Goal: Task Accomplishment & Management: Complete application form

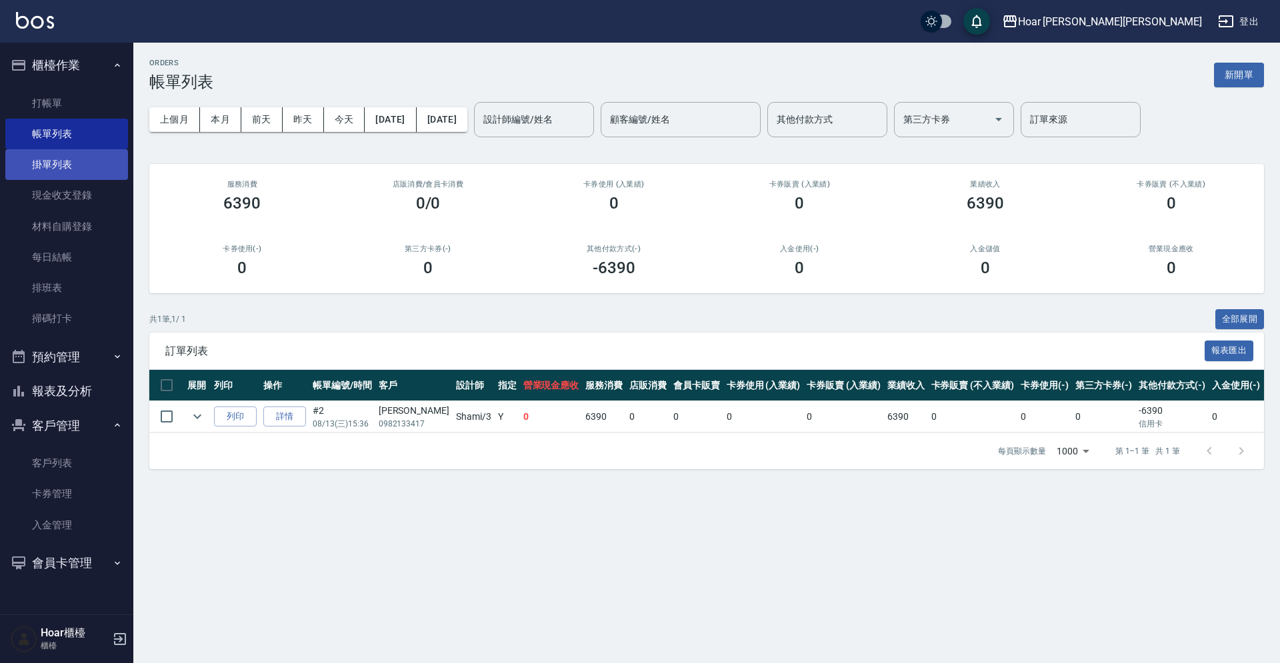
click at [62, 173] on link "掛單列表" at bounding box center [66, 164] width 123 height 31
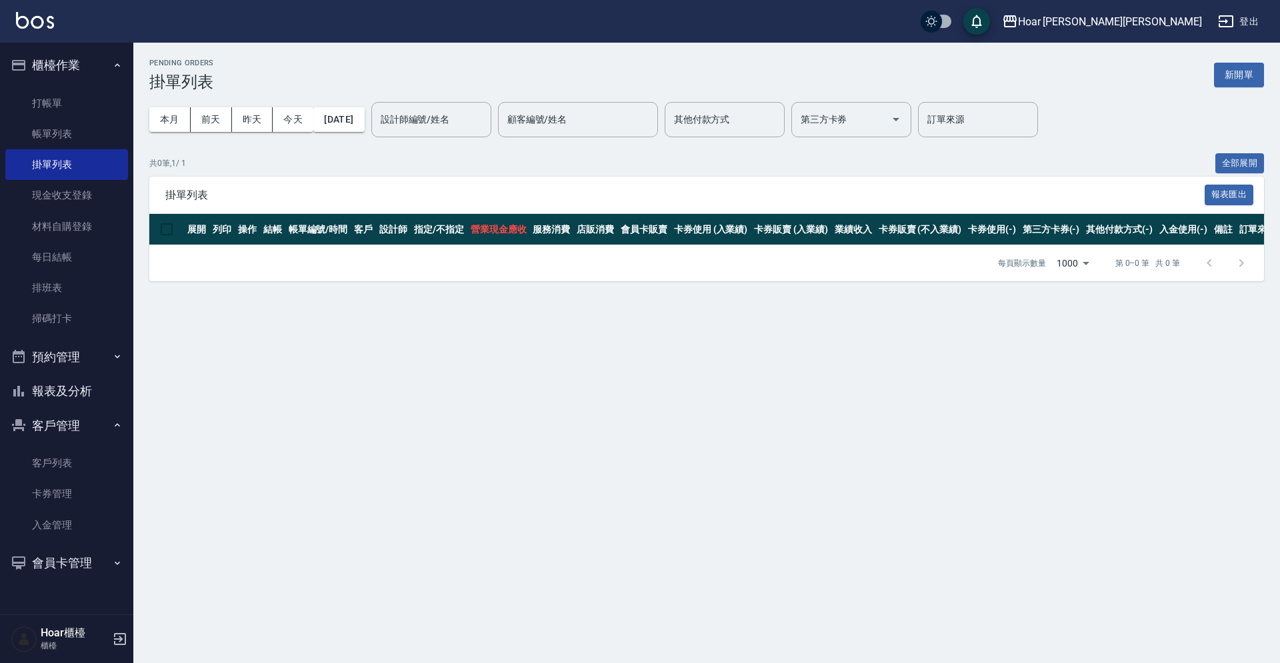
drag, startPoint x: 55, startPoint y: 457, endPoint x: 109, endPoint y: 427, distance: 61.5
click at [55, 457] on link "客戶列表" at bounding box center [66, 463] width 123 height 31
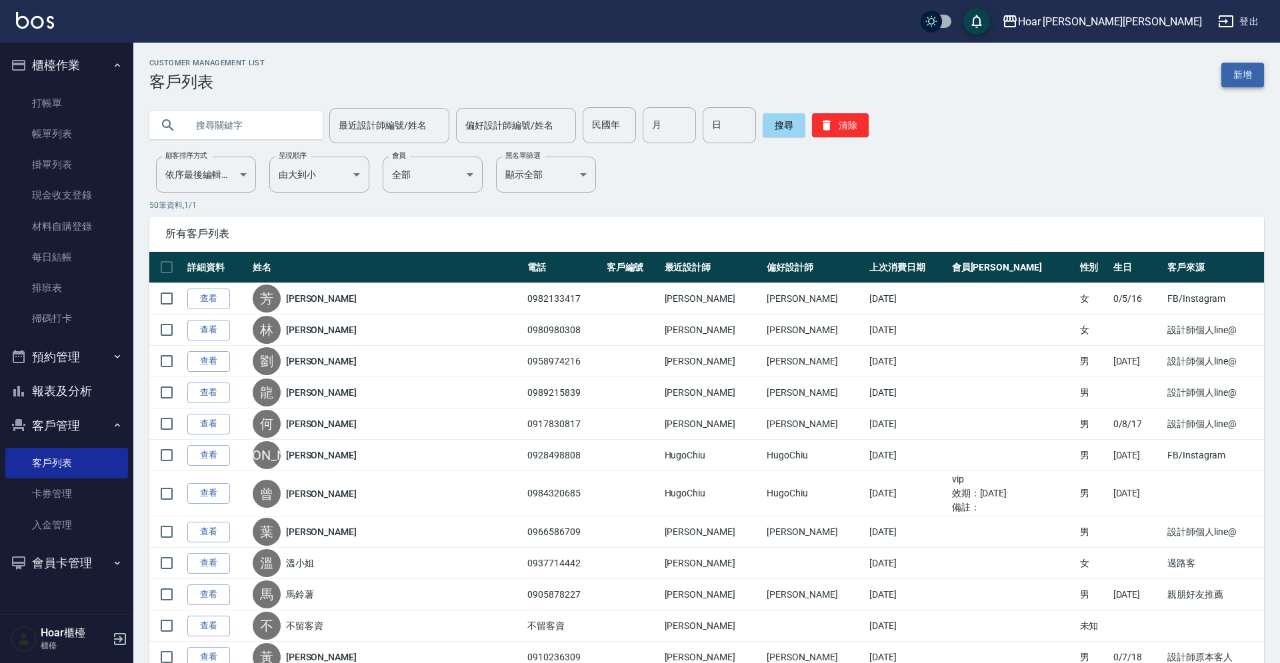
click at [1256, 74] on link "新增" at bounding box center [1243, 75] width 43 height 25
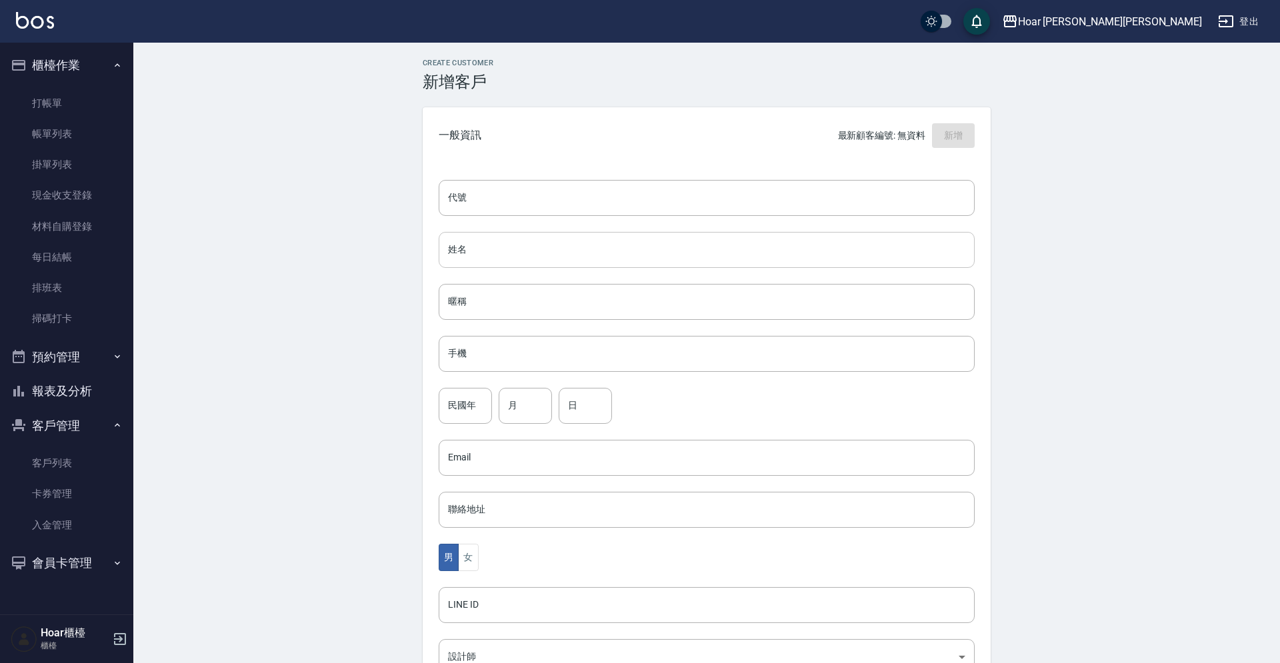
click at [482, 247] on input "姓名" at bounding box center [707, 250] width 536 height 36
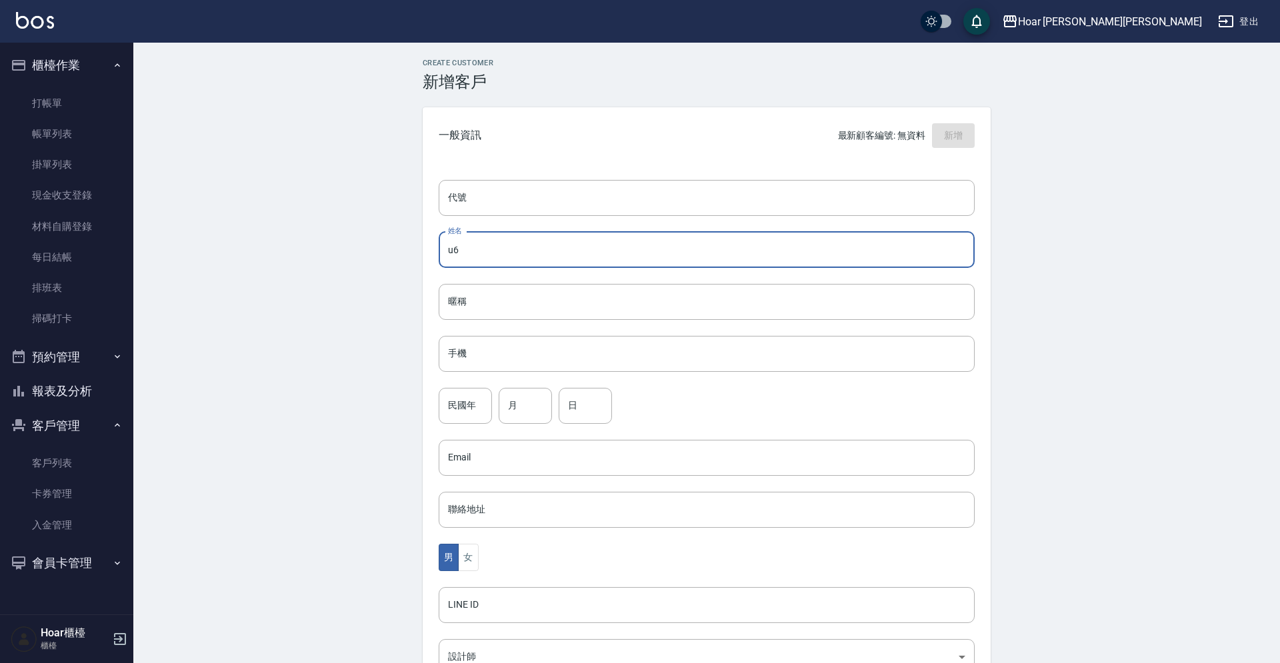
type input "u"
type input "[PERSON_NAME]"
click at [482, 354] on input "手機" at bounding box center [707, 353] width 536 height 36
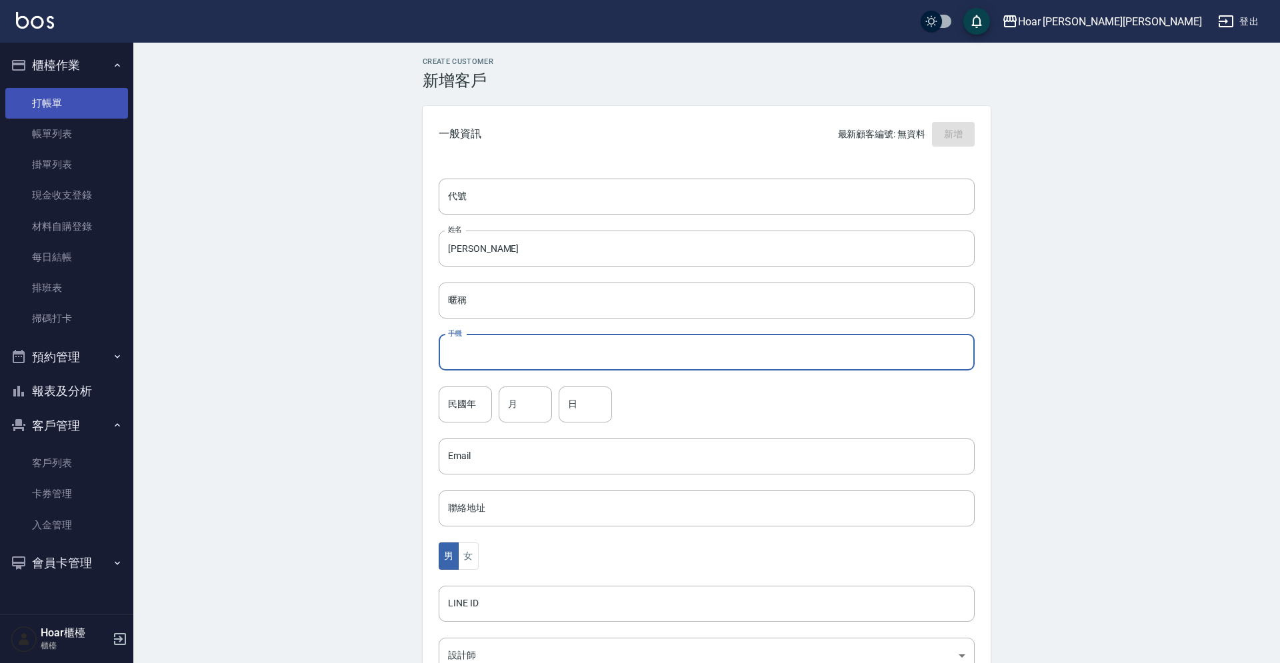
click at [87, 109] on link "打帳單" at bounding box center [66, 103] width 123 height 31
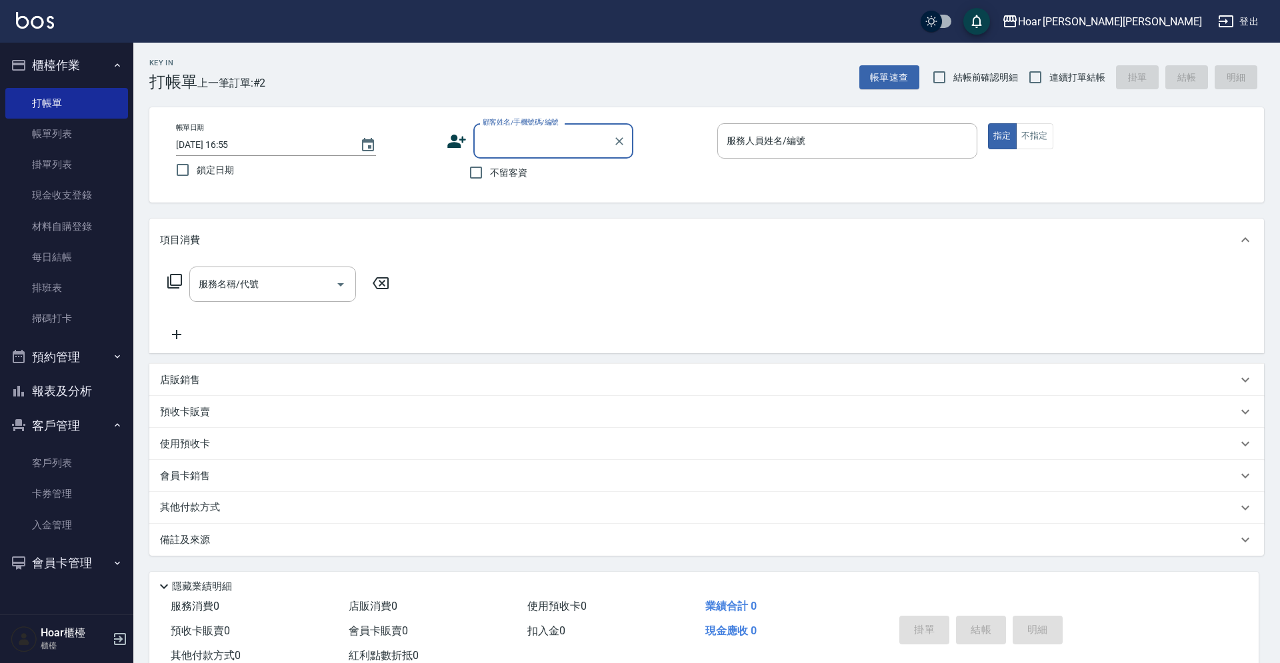
click at [541, 129] on div "顧客姓名/手機號碼/編號" at bounding box center [553, 140] width 160 height 35
type input "ㄙ"
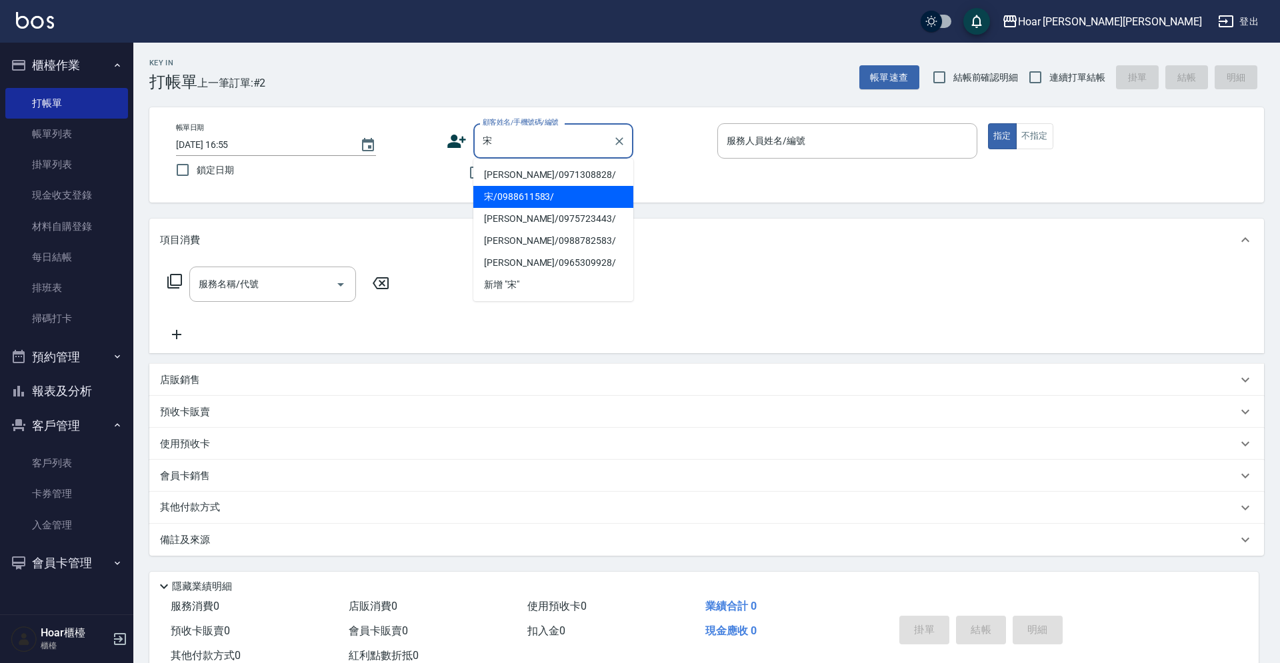
click at [521, 205] on li "宋/0988611583/" at bounding box center [553, 197] width 160 height 22
type input "宋/0988611583/"
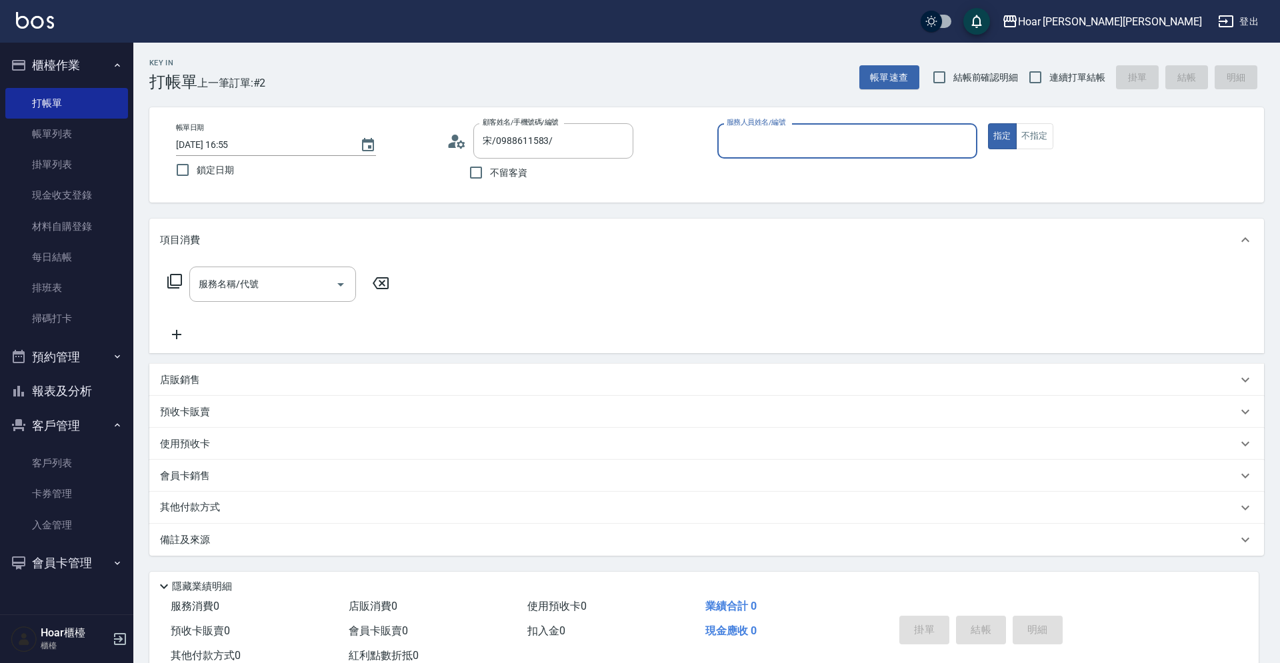
type input "RIO-2"
click at [330, 283] on div at bounding box center [340, 284] width 20 height 35
click at [303, 281] on input "服務名稱/代號" at bounding box center [262, 284] width 135 height 23
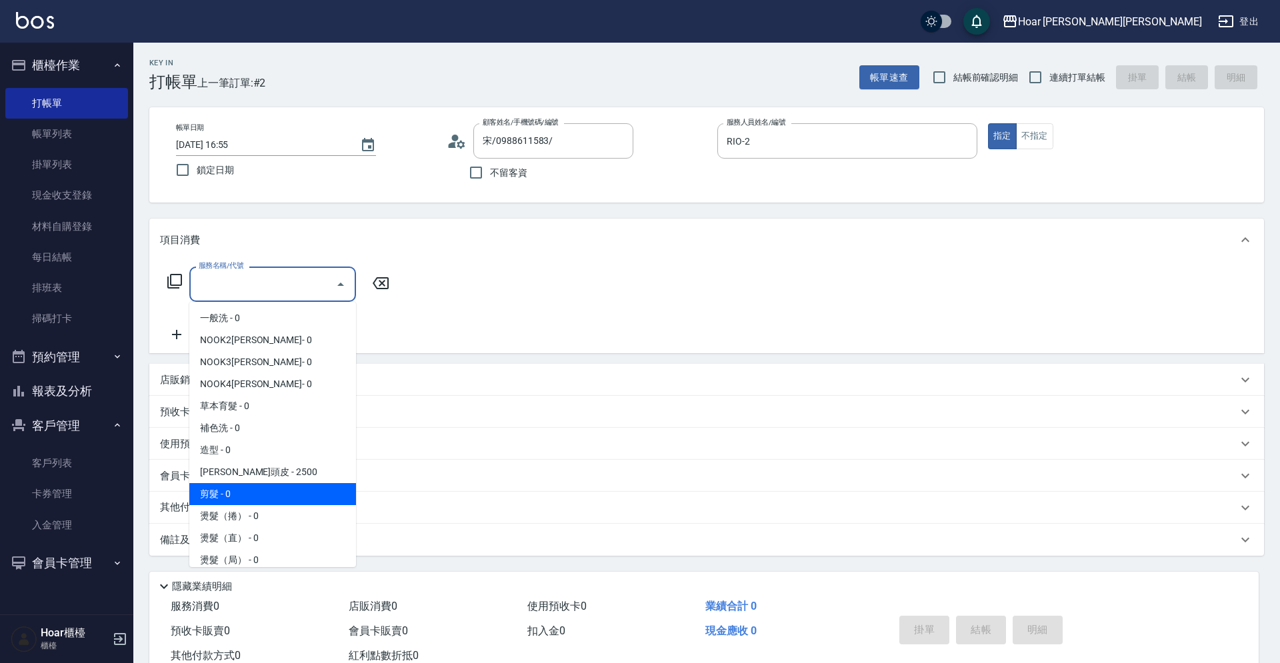
drag, startPoint x: 226, startPoint y: 487, endPoint x: 321, endPoint y: 391, distance: 135.3
click at [226, 485] on span "剪髮 - 0" at bounding box center [272, 494] width 167 height 22
type input "剪髮(201)"
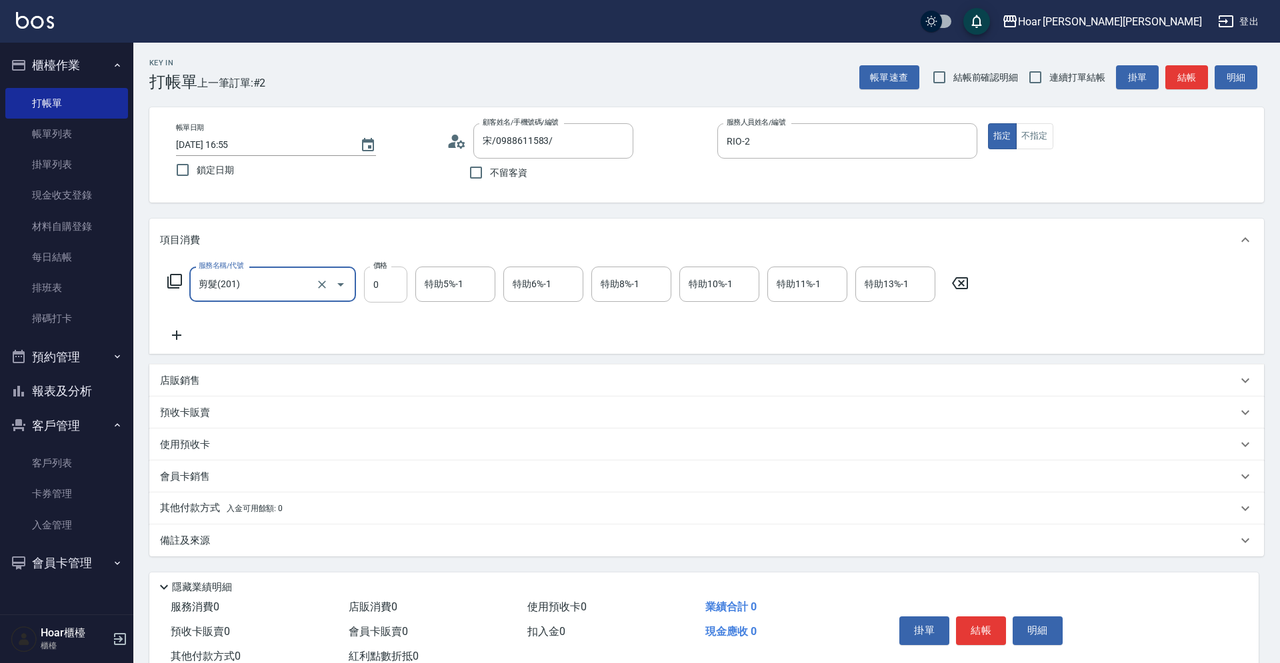
click at [402, 288] on input "0" at bounding box center [385, 285] width 43 height 36
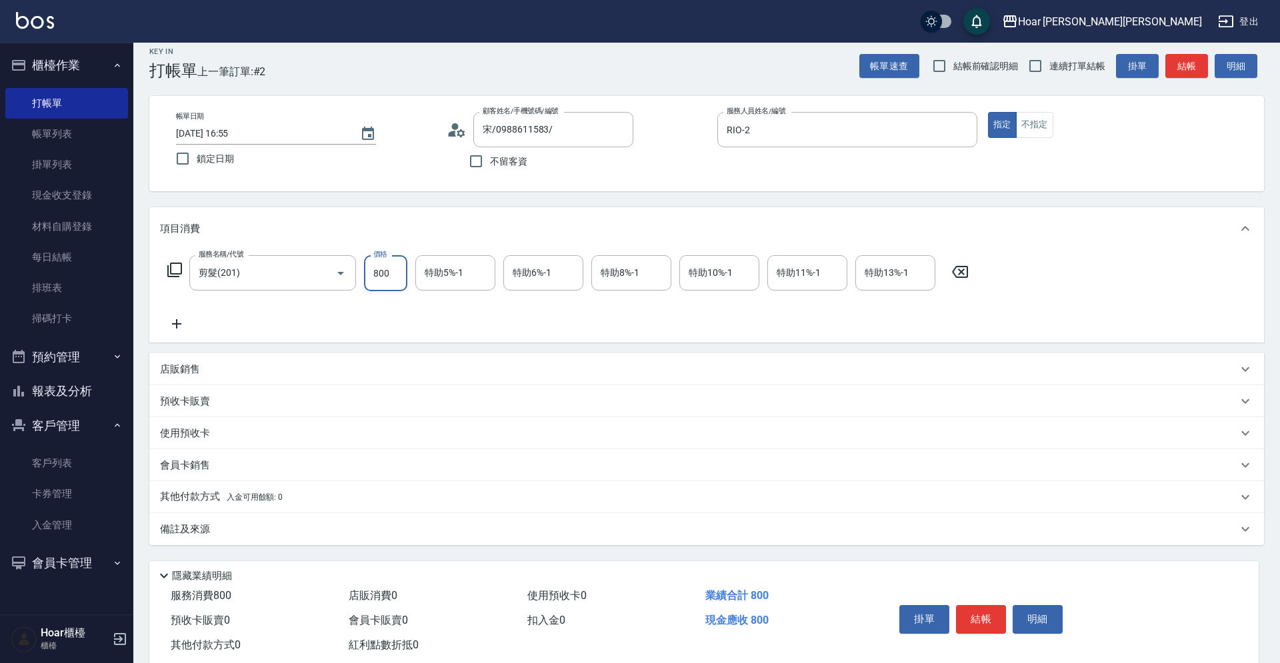
type input "800"
click at [393, 302] on div "服務名稱/代號 剪髮(201) 服務名稱/代號 價格 800 價格 特助5%-1 特助5%-1 特助6%-1 特助6%-1 特助8%-1 特助8%-1 特助1…" at bounding box center [568, 293] width 817 height 77
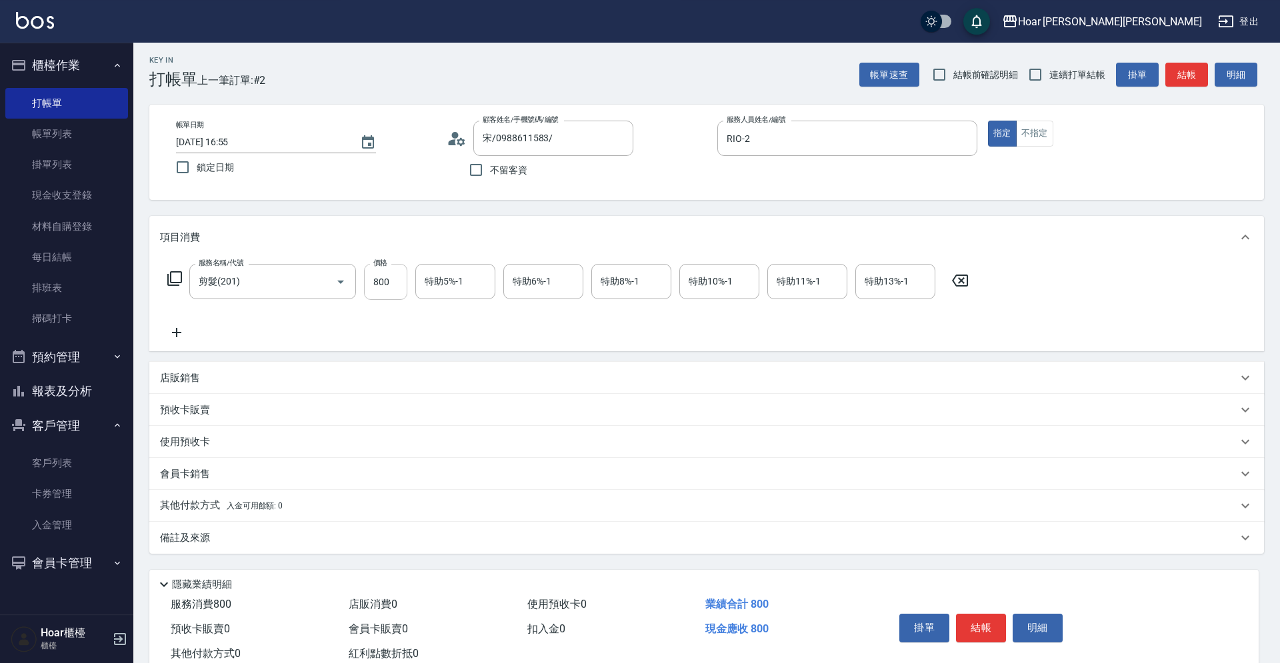
scroll to position [1, 0]
click at [171, 339] on icon at bounding box center [176, 335] width 33 height 16
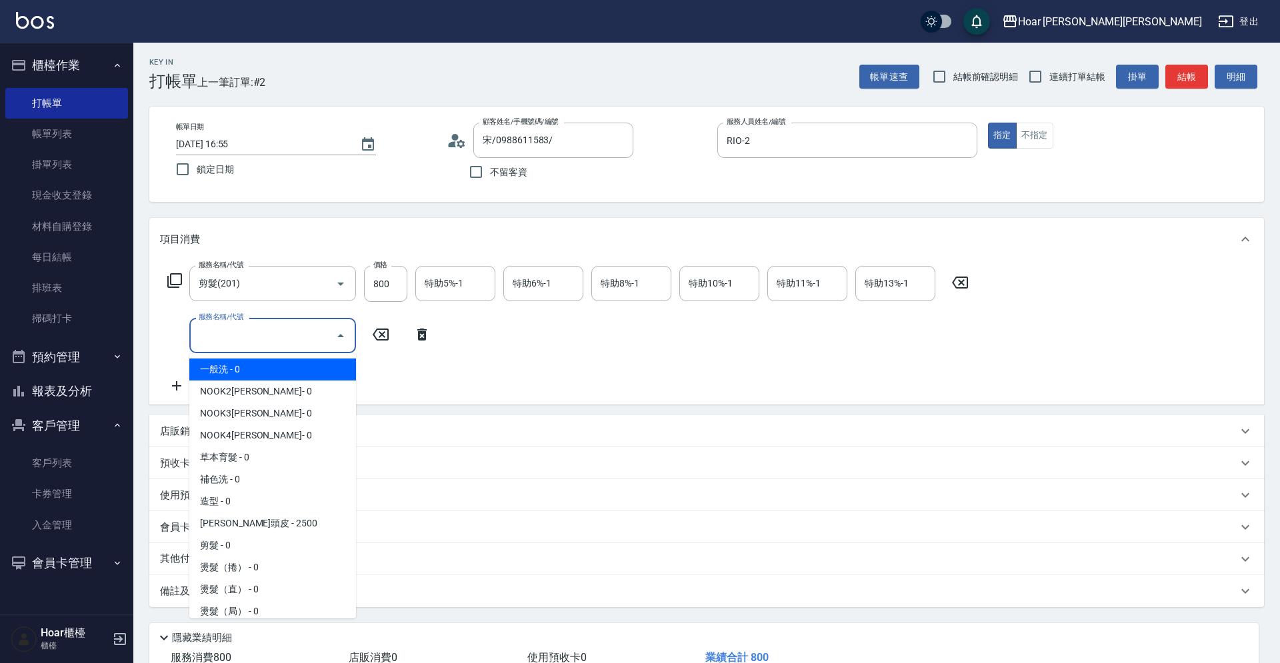
click at [225, 331] on input "服務名稱/代號" at bounding box center [262, 335] width 135 height 23
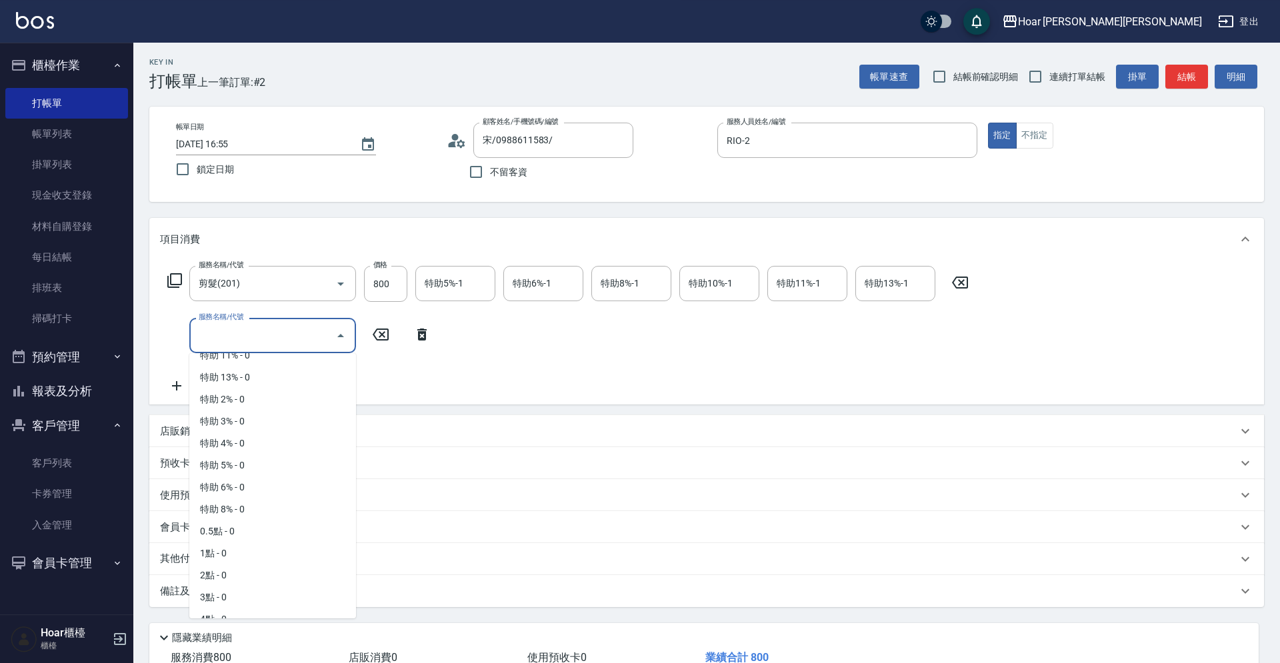
scroll to position [845, 0]
click at [235, 507] on span "1點 - 0" at bounding box center [272, 514] width 167 height 22
type input "1點(P1)"
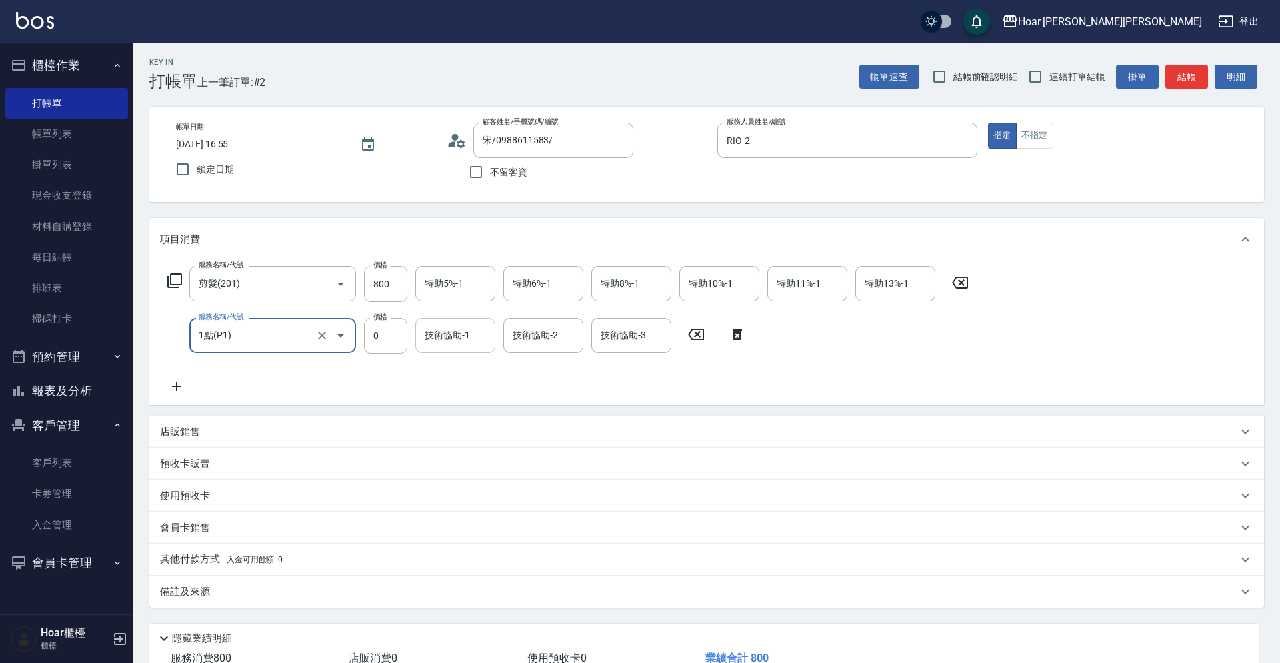
click at [441, 343] on input "技術協助-1" at bounding box center [455, 335] width 68 height 23
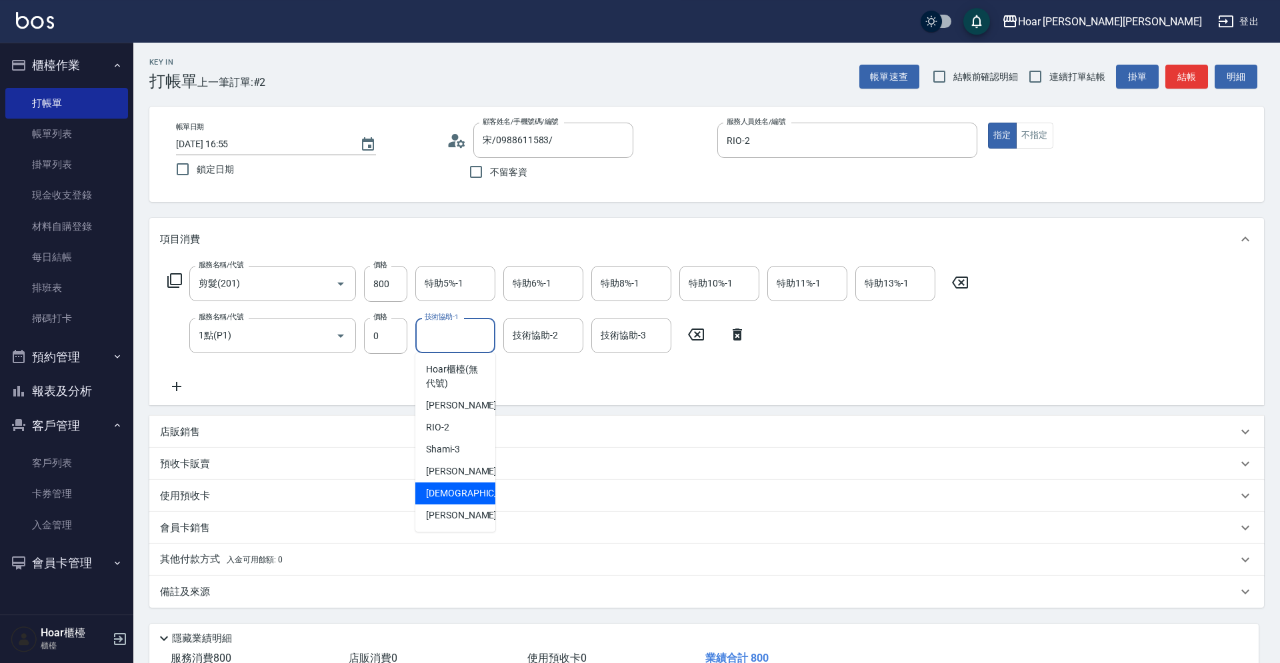
click at [448, 491] on span "[DEMOGRAPHIC_DATA] -5" at bounding box center [478, 494] width 105 height 14
type input "[DEMOGRAPHIC_DATA]-5"
click at [490, 367] on div "服務名稱/代號 剪髮(201) 服務名稱/代號 價格 800 價格 特助5%-1 特助5%-1 特助6%-1 特助6%-1 特助8%-1 特助8%-1 特助1…" at bounding box center [568, 330] width 817 height 129
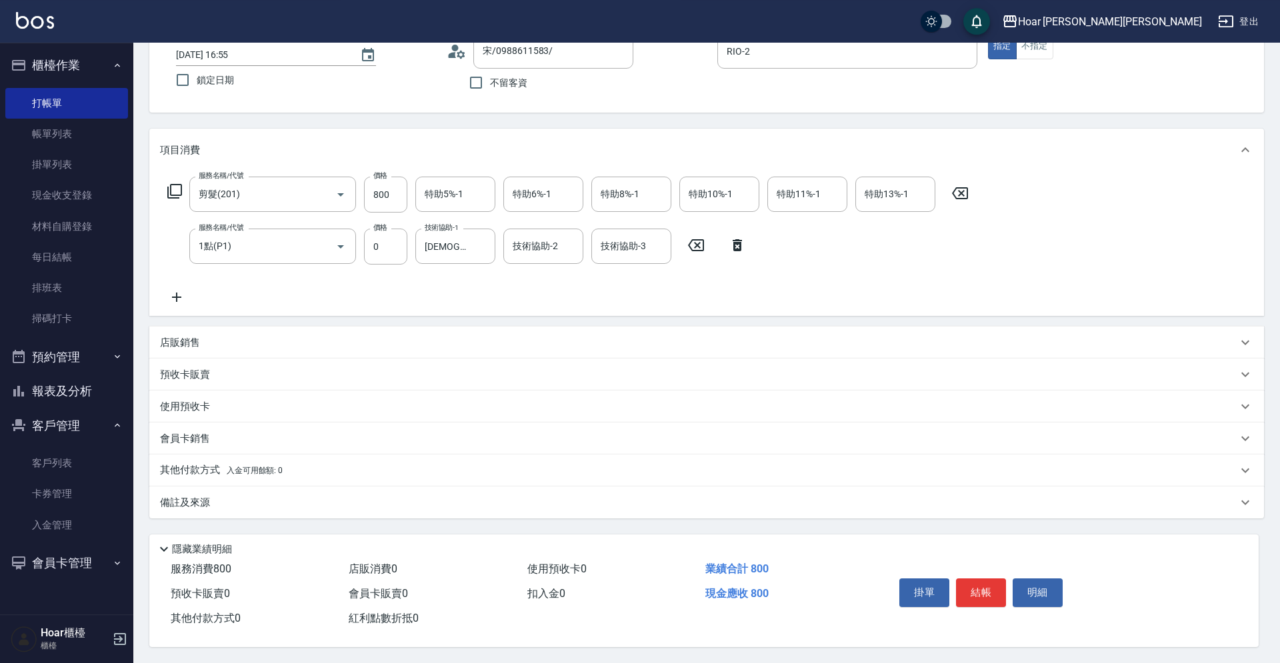
scroll to position [96, 0]
click at [995, 593] on button "結帳" at bounding box center [981, 593] width 50 height 28
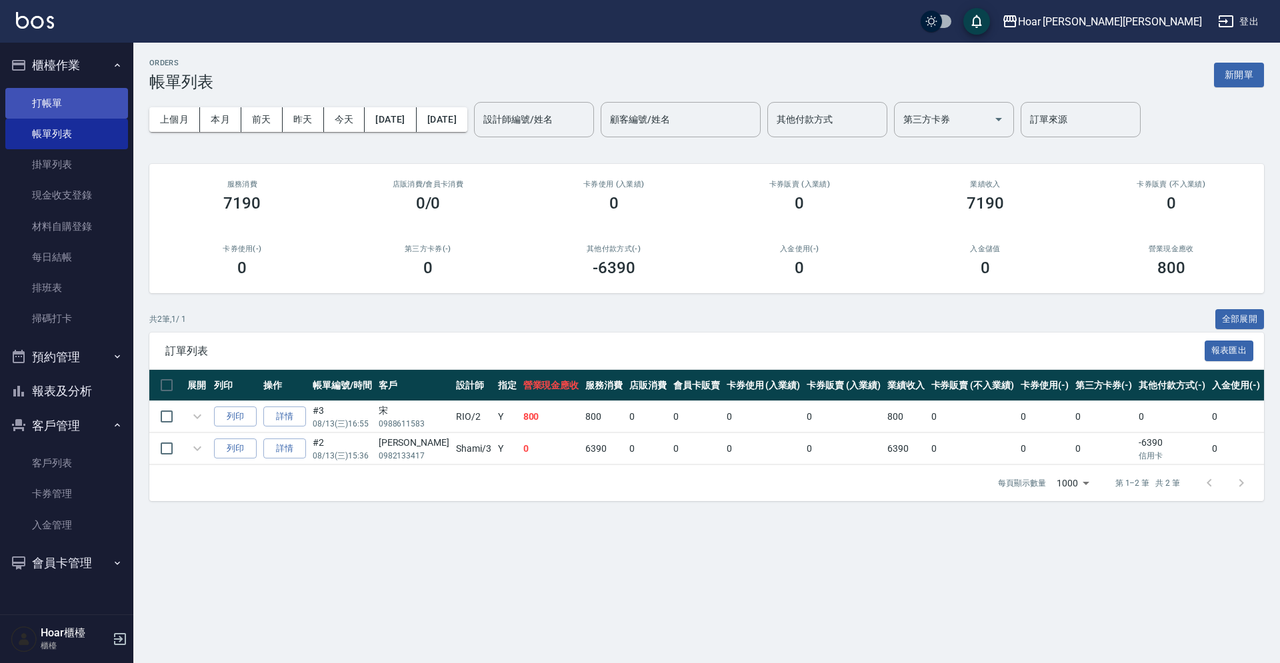
click at [73, 109] on link "打帳單" at bounding box center [66, 103] width 123 height 31
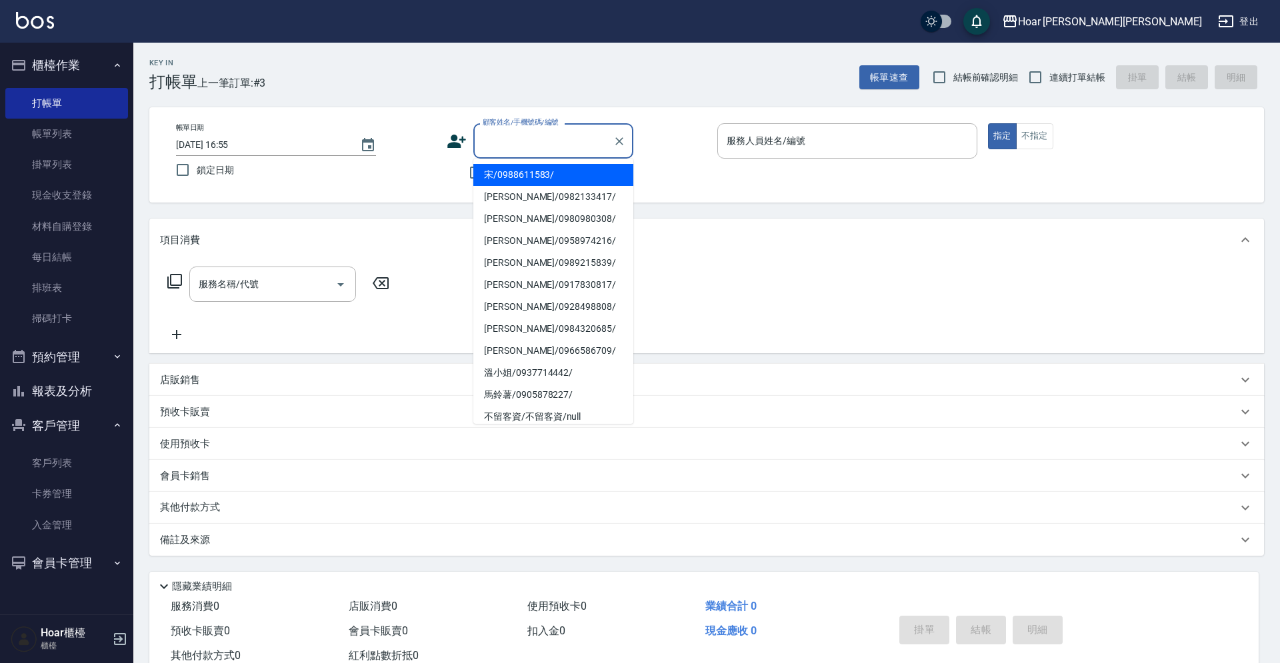
drag, startPoint x: 489, startPoint y: 131, endPoint x: 508, endPoint y: 140, distance: 21.2
click at [489, 131] on input "顧客姓名/手機號碼/編號" at bounding box center [543, 140] width 128 height 23
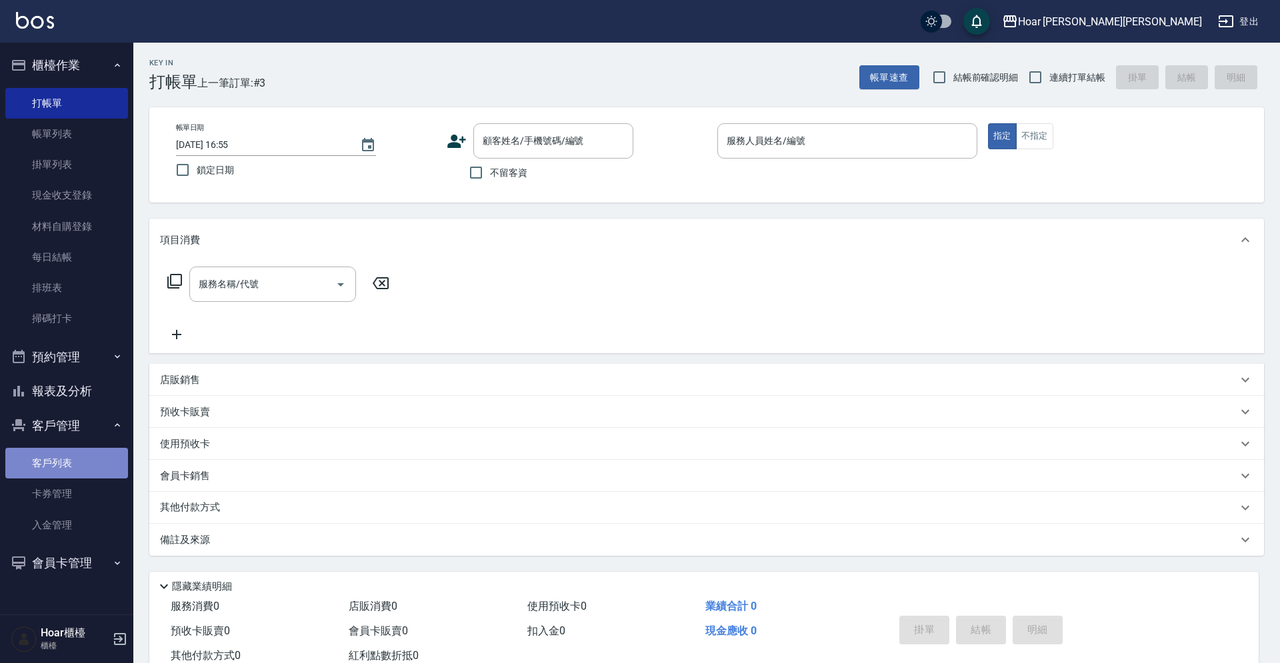
click at [54, 465] on link "客戶列表" at bounding box center [66, 463] width 123 height 31
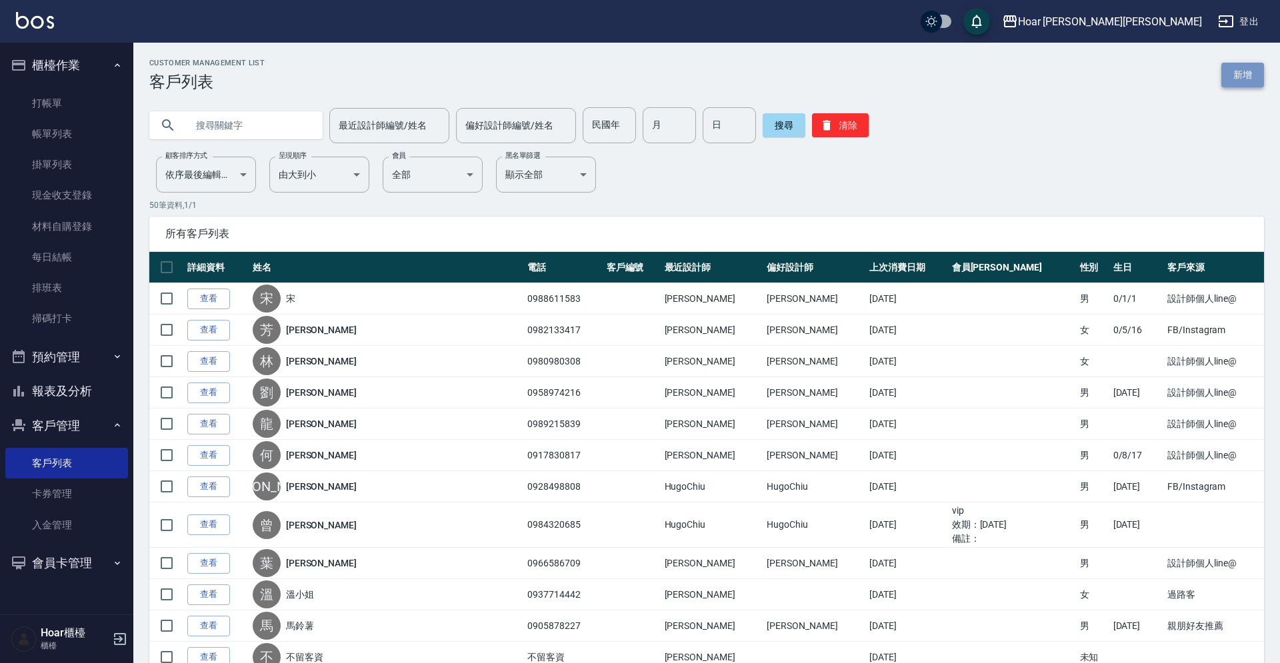
click at [1232, 75] on link "新增" at bounding box center [1243, 75] width 43 height 25
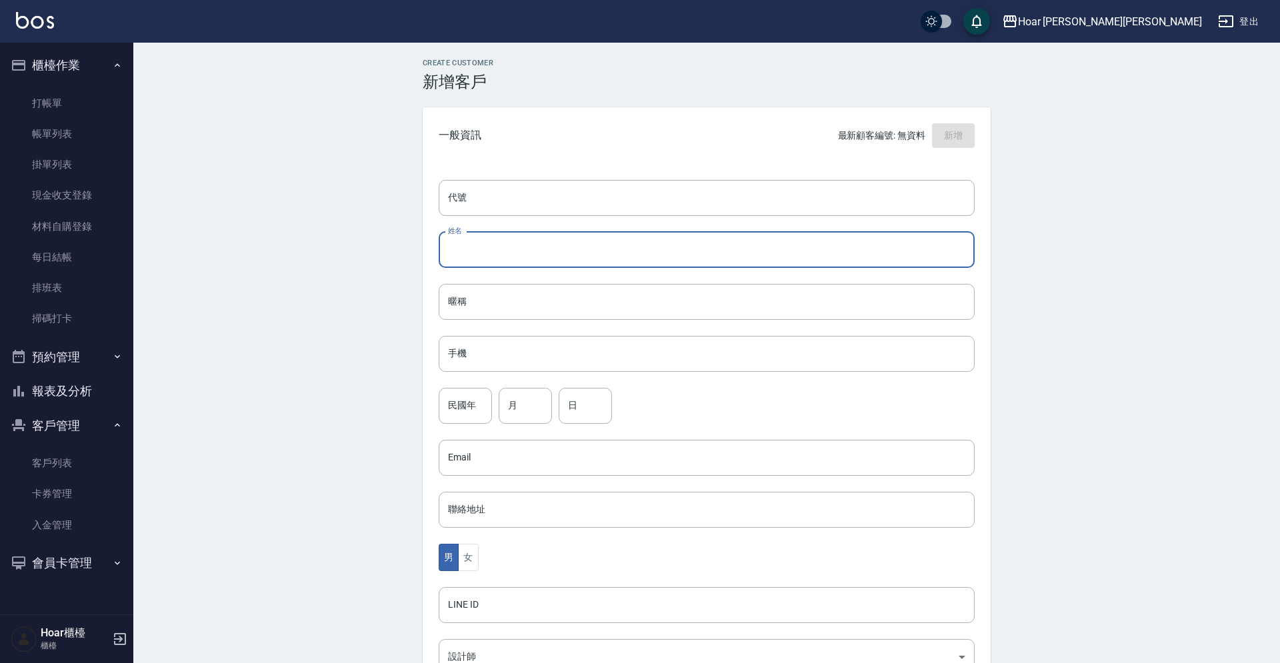
click at [598, 236] on input "姓名" at bounding box center [707, 250] width 536 height 36
type input "u"
type input "[PERSON_NAME]"
click at [491, 357] on input "手機" at bounding box center [707, 354] width 536 height 36
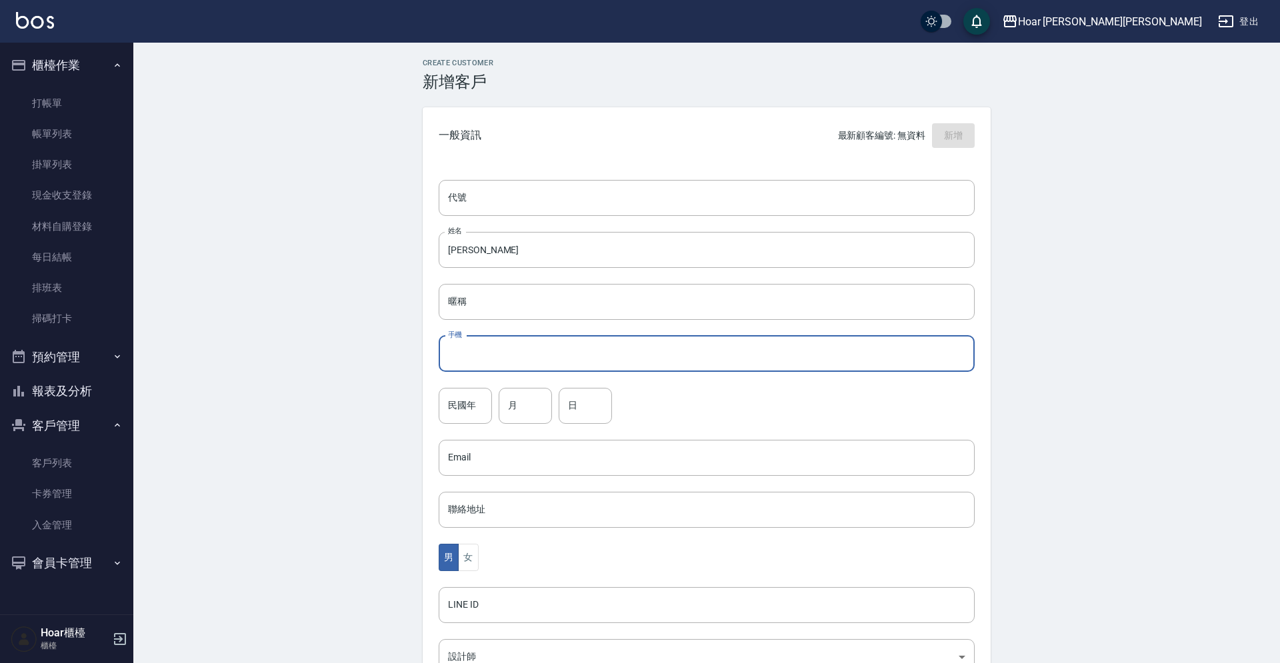
type input "ㄢ"
type input "0921699796"
click at [465, 407] on input "民國年" at bounding box center [465, 406] width 53 height 36
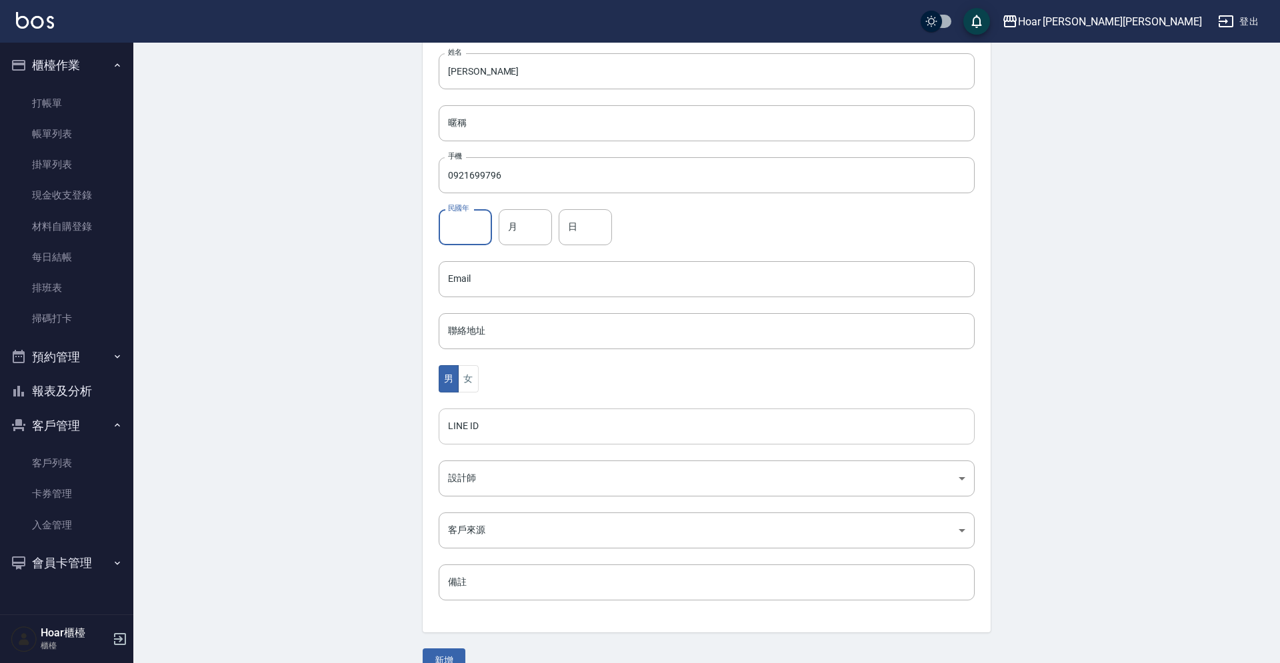
scroll to position [205, 0]
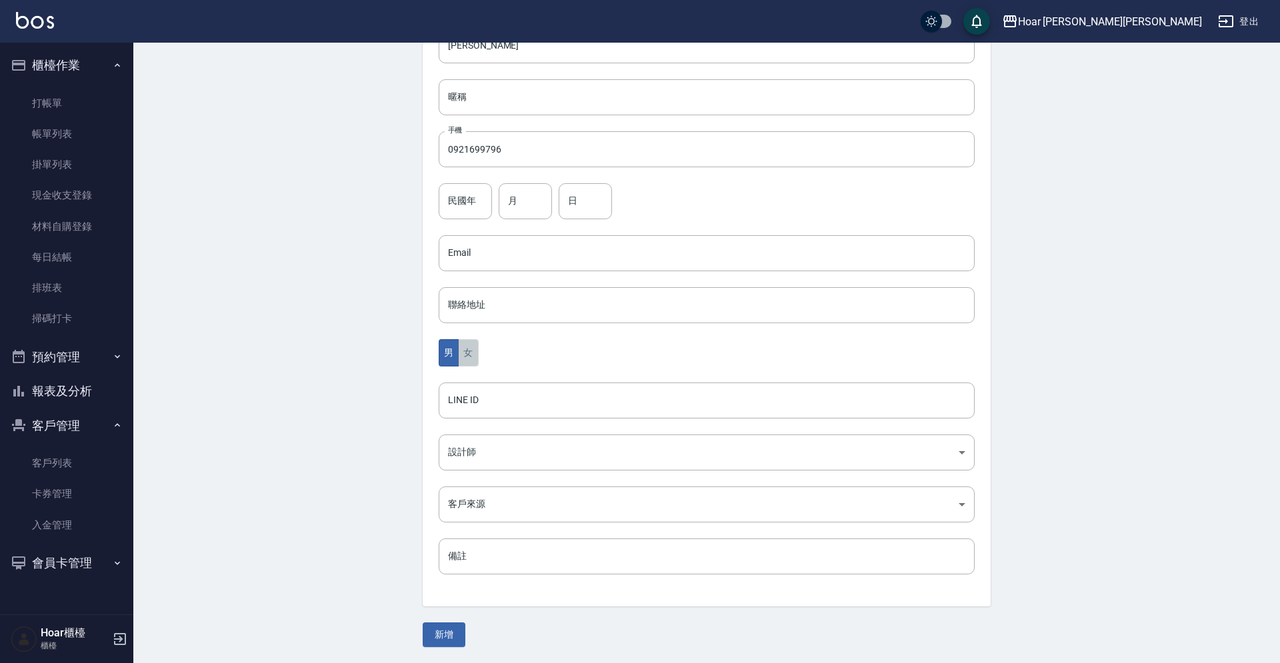
click at [465, 358] on button "女" at bounding box center [468, 352] width 20 height 27
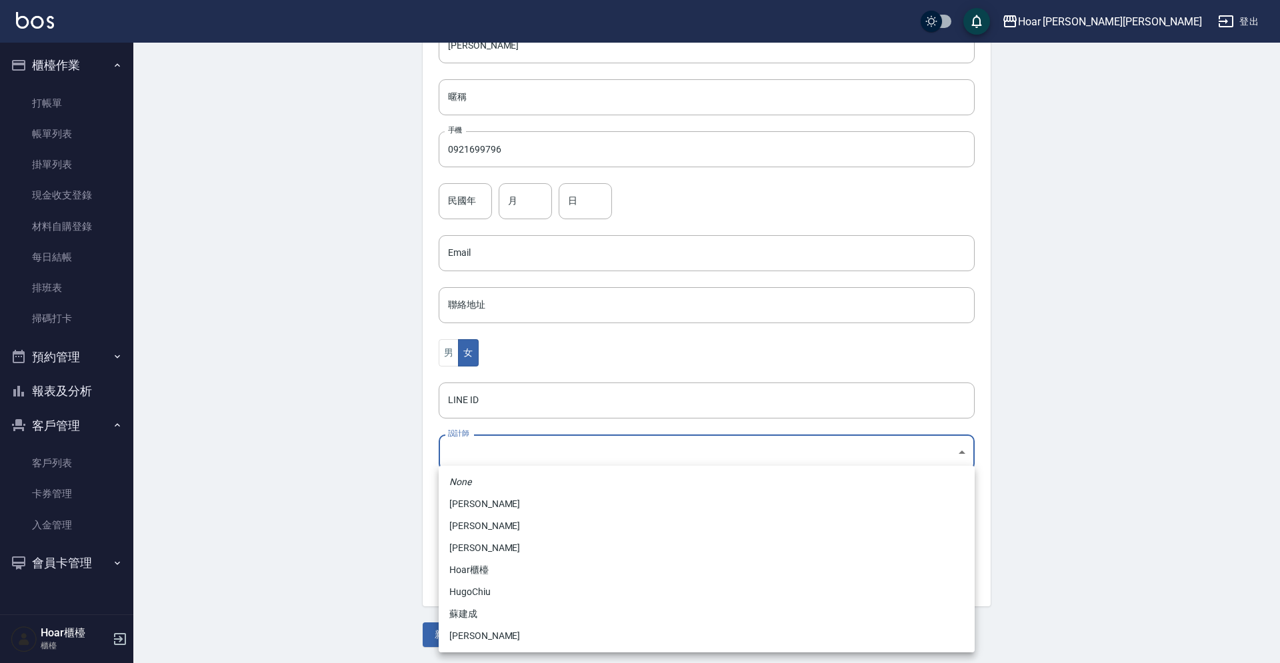
click at [482, 439] on body "Hoar [PERSON_NAME][PERSON_NAME] 登出 櫃檯作業 打帳單 帳單列表 掛單列表 現金收支登錄 材料自購登錄 每日結帳 排班表 掃碼…" at bounding box center [640, 229] width 1280 height 868
click at [472, 542] on li "[PERSON_NAME]" at bounding box center [707, 548] width 536 height 22
type input "74fd62dc-a2a8-4ddf-930d-2b3d20cd9441"
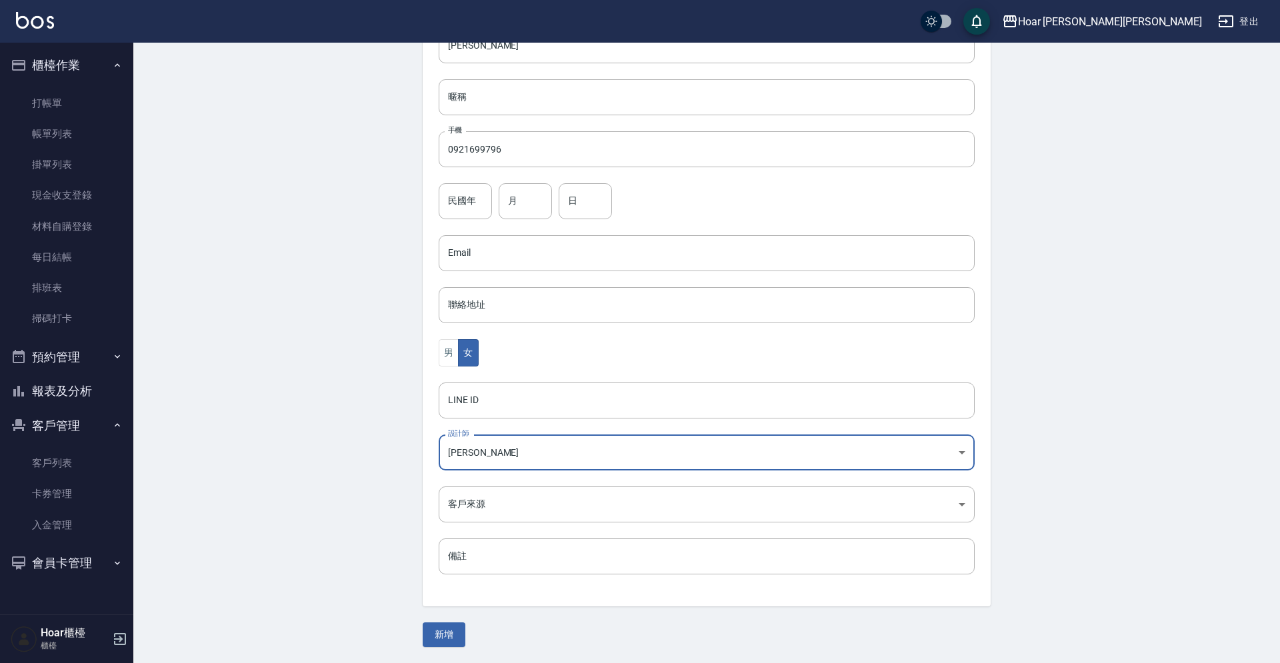
click at [497, 522] on body "Hoar [PERSON_NAME][PERSON_NAME] 登出 櫃檯作業 打帳單 帳單列表 掛單列表 現金收支登錄 材料自購登錄 每日結帳 排班表 掃碼…" at bounding box center [640, 229] width 1280 height 868
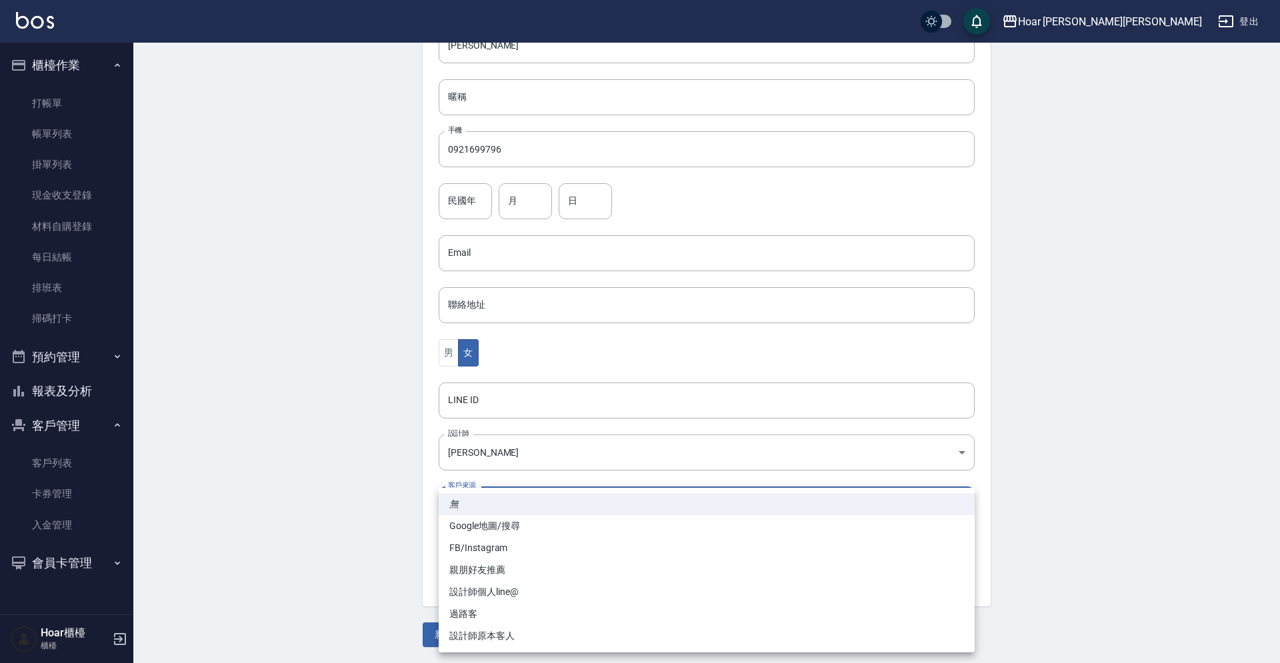
drag, startPoint x: 497, startPoint y: 590, endPoint x: 490, endPoint y: 598, distance: 10.9
click at [497, 591] on li "設計師個人line@" at bounding box center [707, 592] width 536 height 22
type input "設計師個人line@"
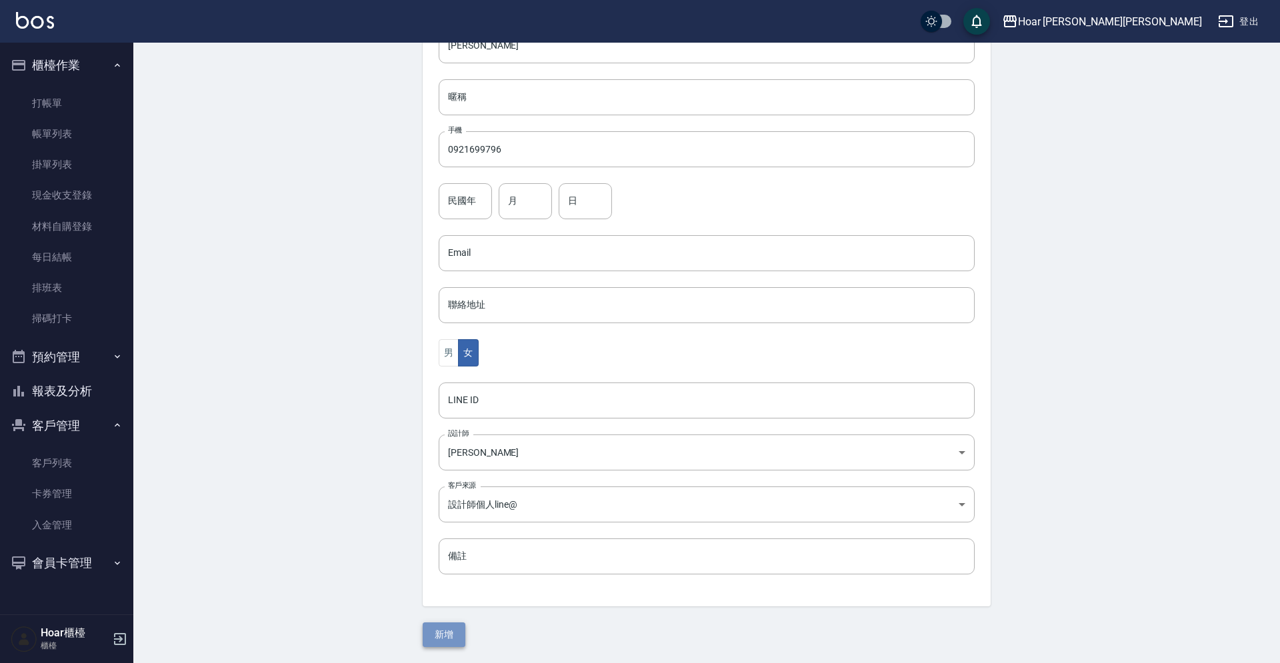
click at [445, 629] on button "新增" at bounding box center [444, 635] width 43 height 25
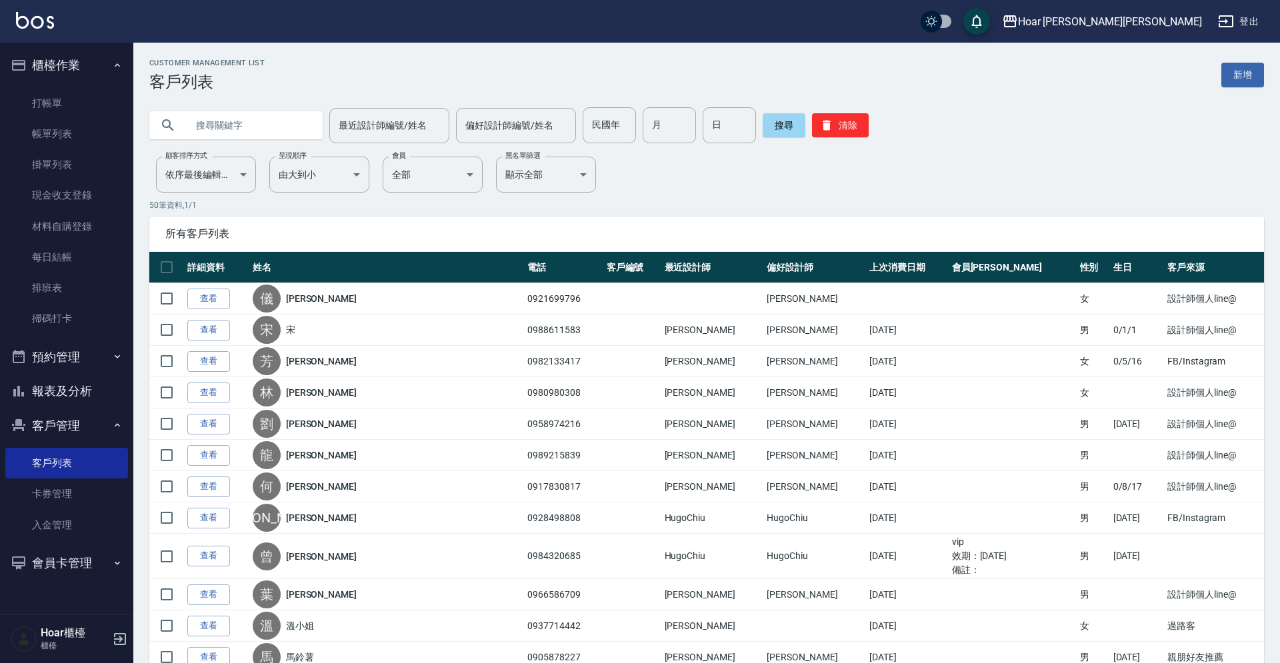
click at [82, 85] on ul "打帳單 帳單列表 掛單列表 現金收支登錄 材料自購登錄 每日結帳 排班表 掃碼打卡" at bounding box center [66, 211] width 123 height 257
click at [82, 96] on link "打帳單" at bounding box center [66, 103] width 123 height 31
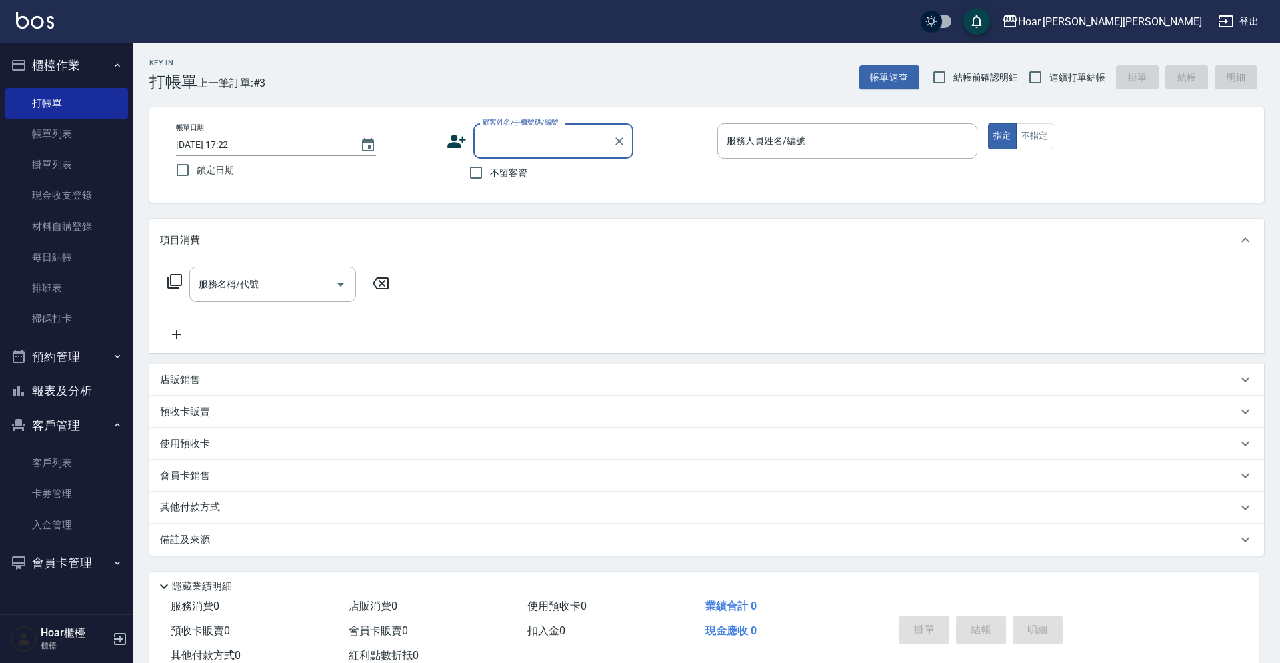
click at [525, 137] on input "顧客姓名/手機號碼/編號" at bounding box center [543, 140] width 128 height 23
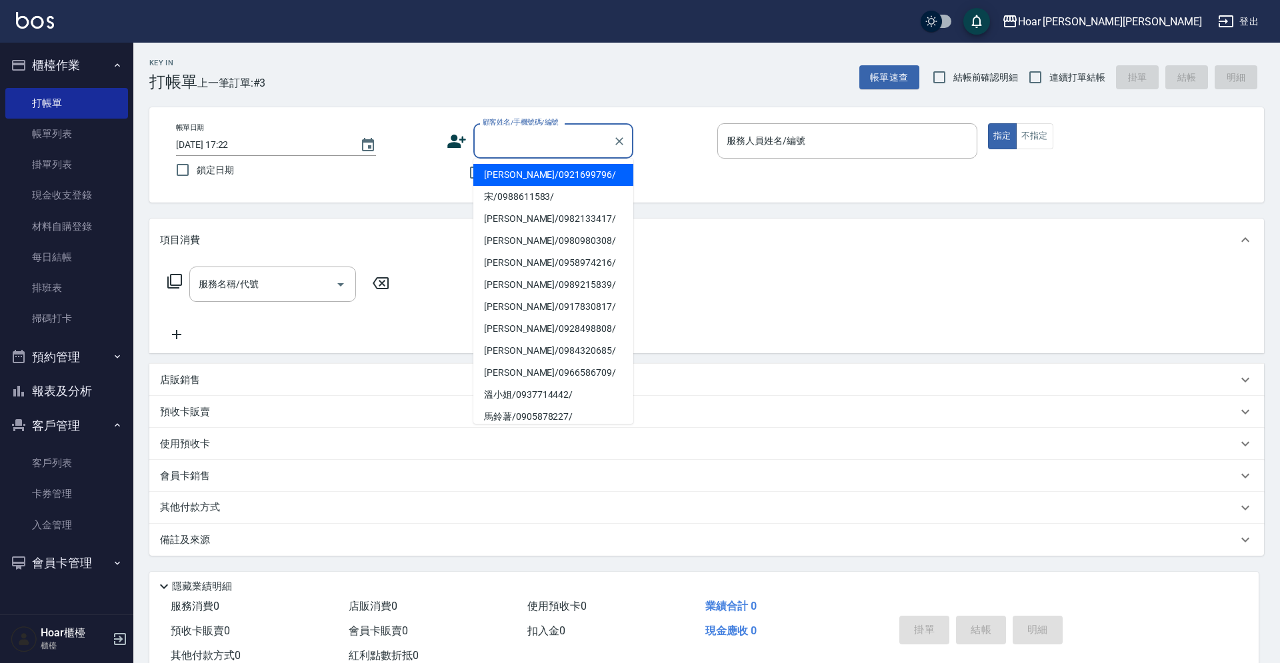
drag, startPoint x: 511, startPoint y: 177, endPoint x: 366, endPoint y: 223, distance: 152.5
click at [511, 178] on li "[PERSON_NAME]/0921699796/" at bounding box center [553, 175] width 160 height 22
type input "[PERSON_NAME]/0921699796/"
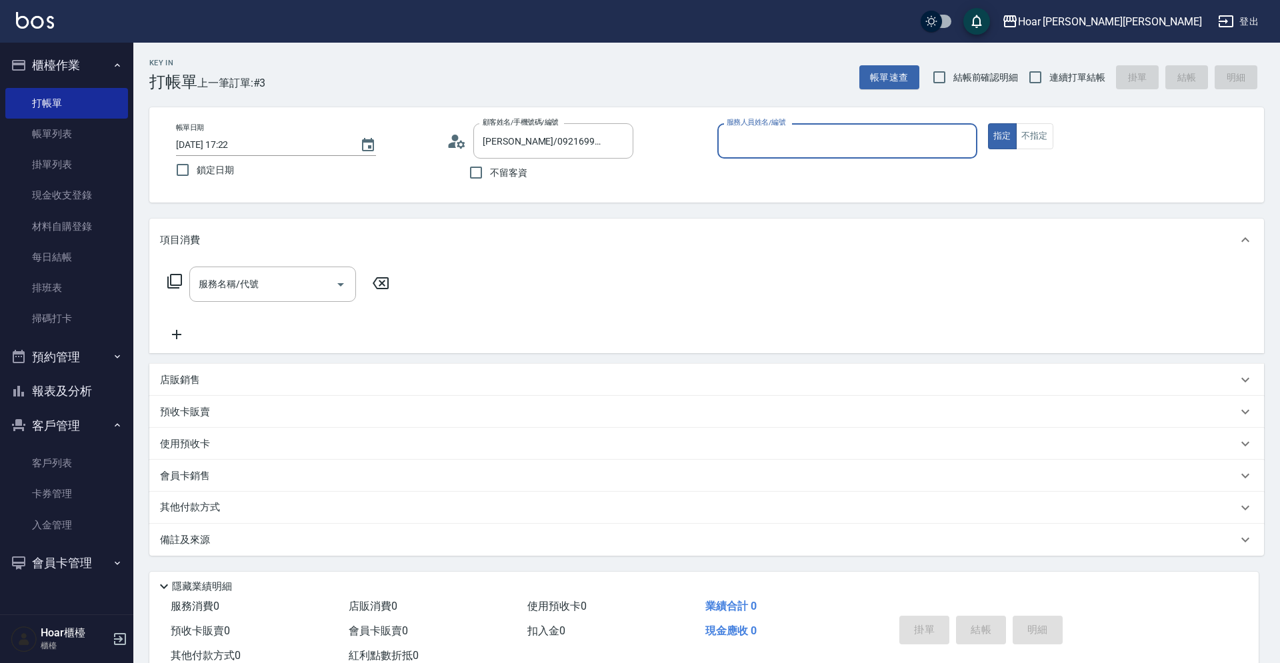
type input "RIO-2"
click at [271, 283] on input "服務名稱/代號" at bounding box center [262, 284] width 135 height 23
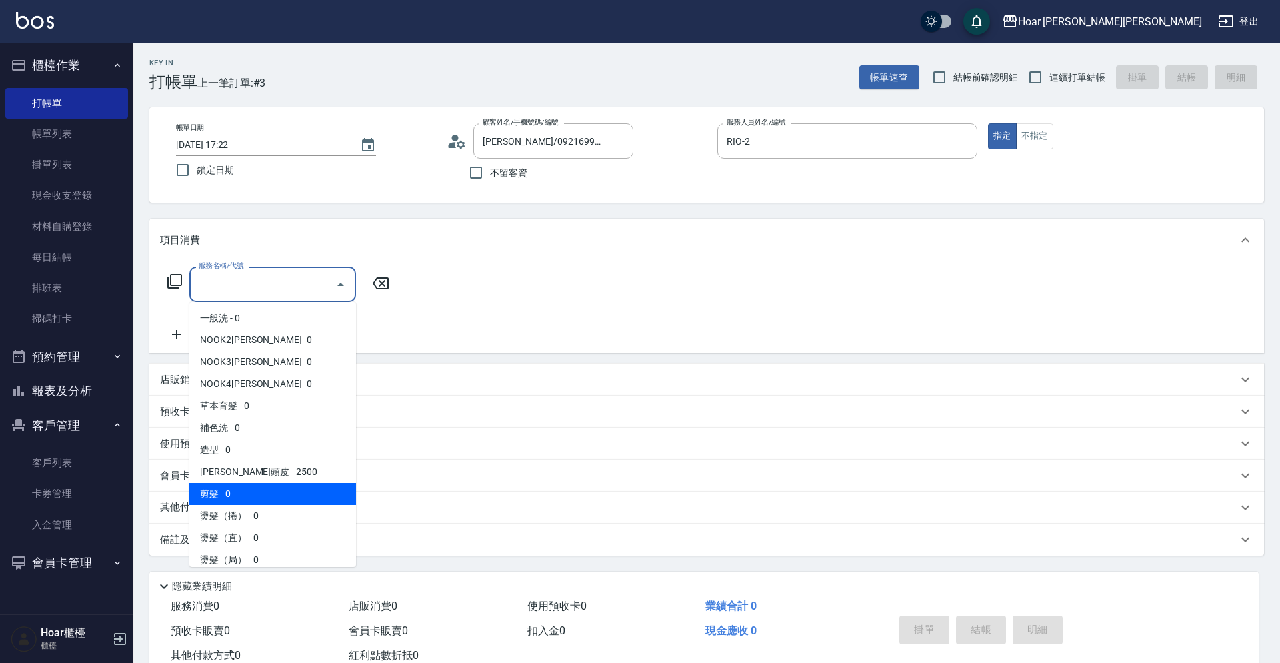
scroll to position [1, 0]
click at [237, 489] on span "剪髮 - 0" at bounding box center [272, 494] width 167 height 22
type input "剪髮(201)"
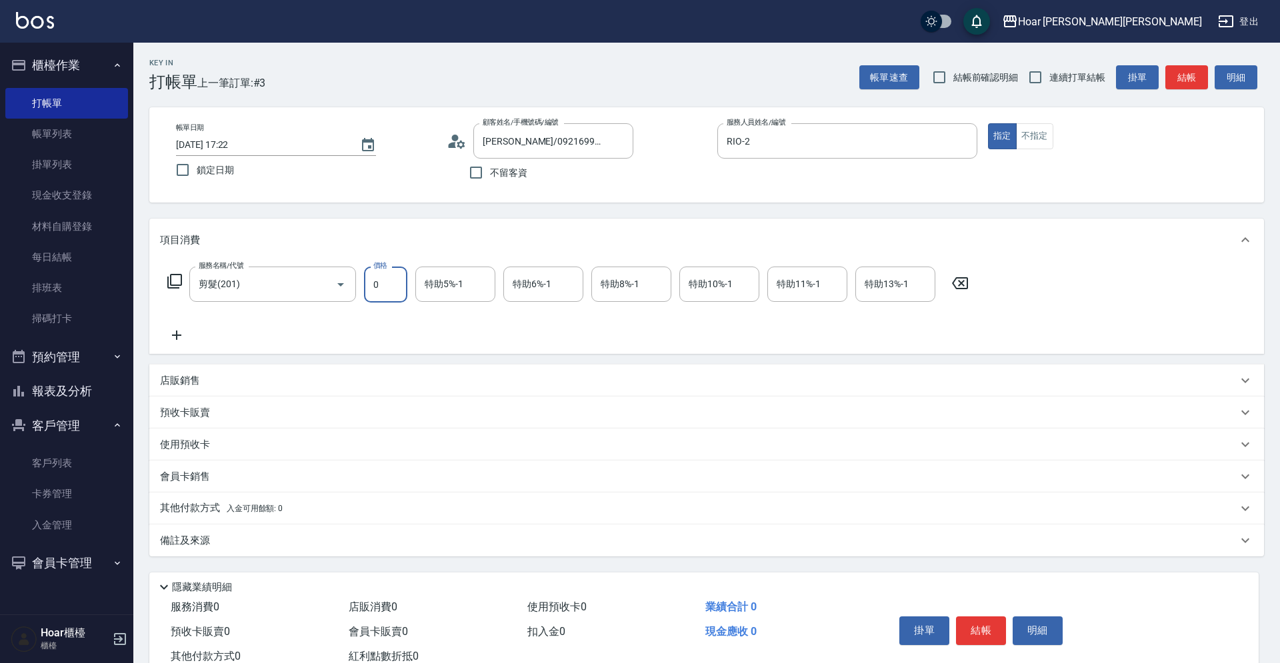
click at [401, 292] on input "0" at bounding box center [385, 285] width 43 height 36
type input "800"
click at [176, 336] on icon at bounding box center [176, 335] width 9 height 9
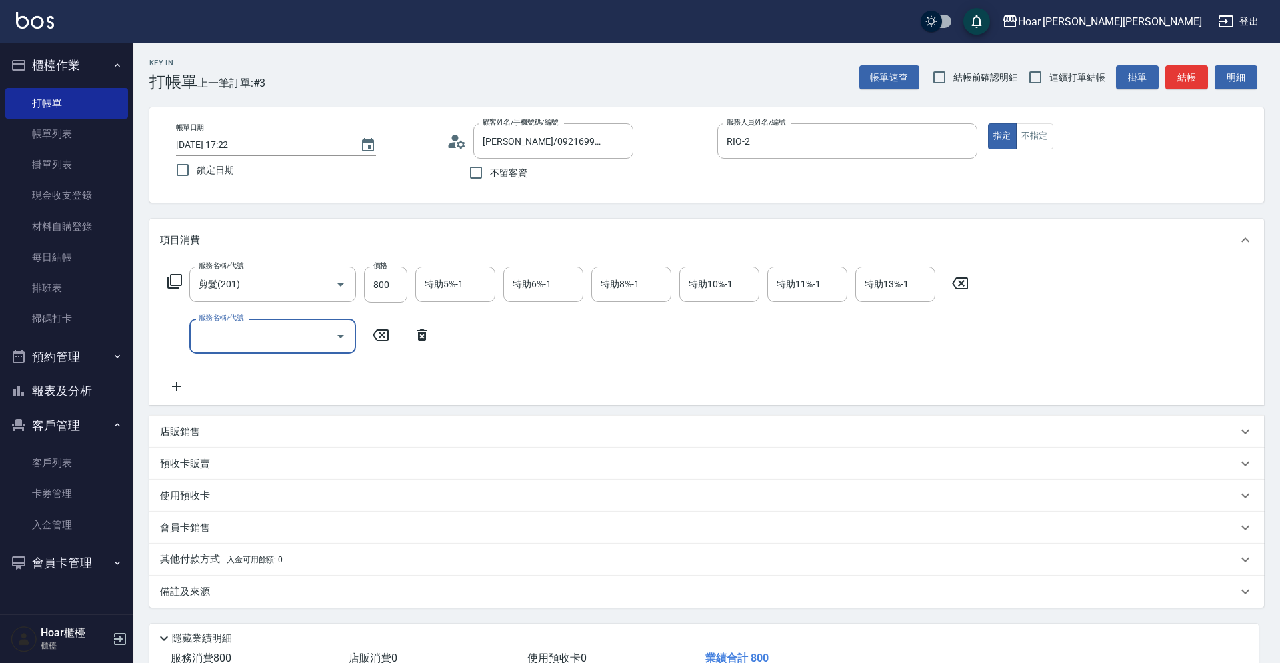
click at [195, 335] on div "服務名稱/代號" at bounding box center [272, 336] width 167 height 35
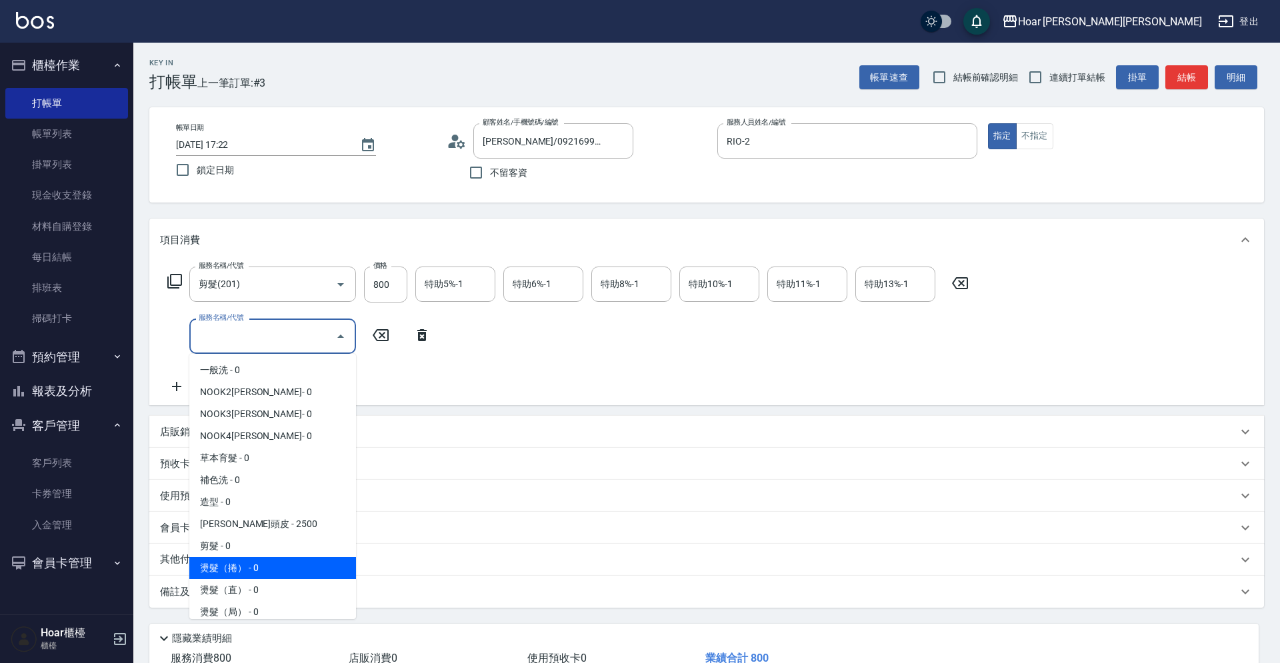
click at [225, 564] on span "燙髮（捲） - 0" at bounding box center [272, 568] width 167 height 22
type input "燙髮（捲）(301)"
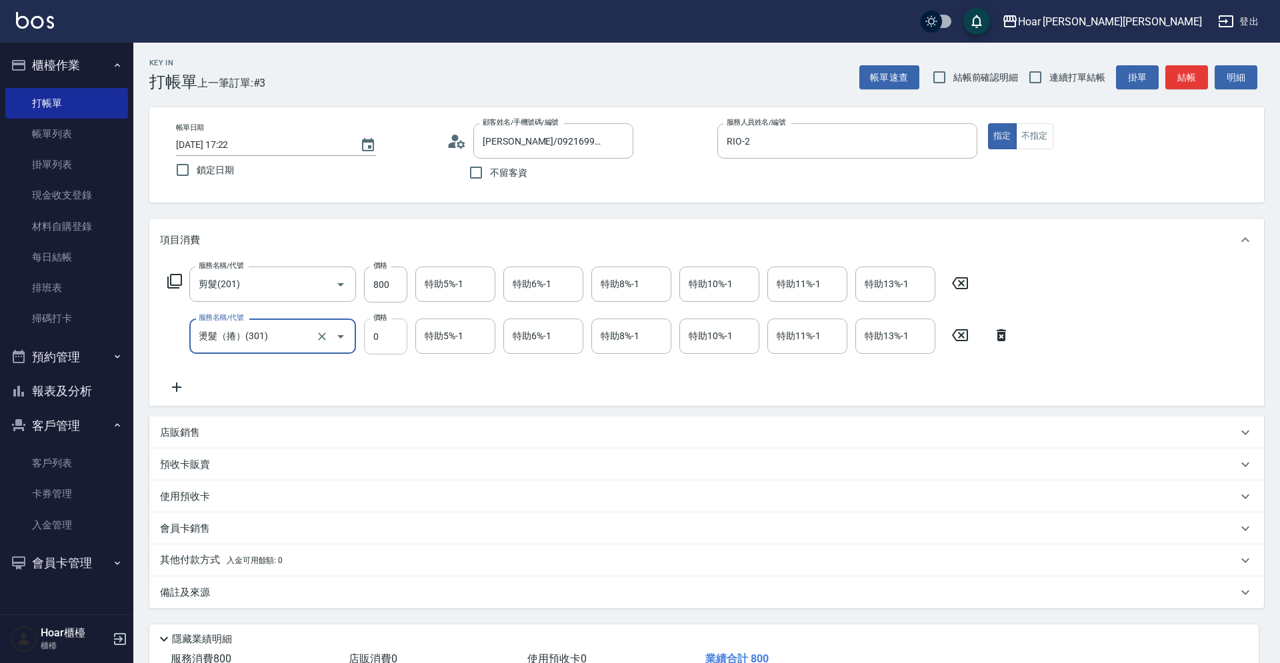
click at [403, 340] on input "0" at bounding box center [385, 337] width 43 height 36
click at [550, 401] on div "服務名稱/代號 剪髮(201) 服務名稱/代號 價格 800 價格 特助5%-1 特助5%-1 特助6%-1 特助6%-1 特助8%-1 特助8%-1 特助1…" at bounding box center [706, 333] width 1115 height 145
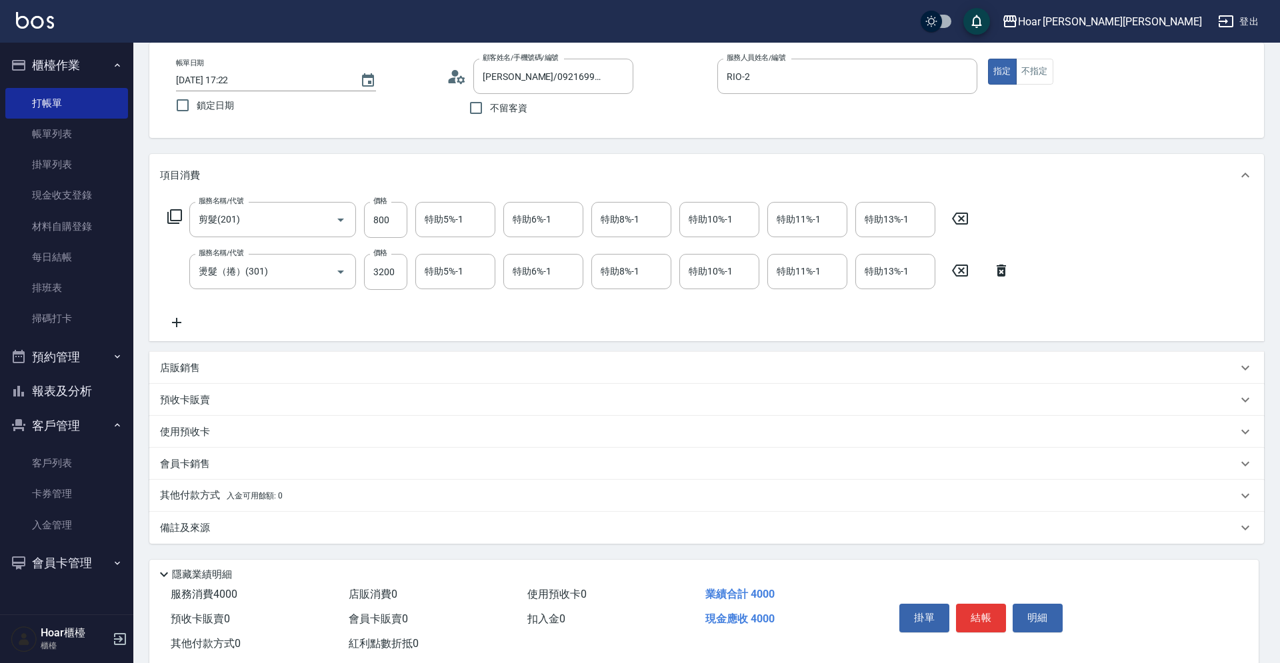
scroll to position [96, 0]
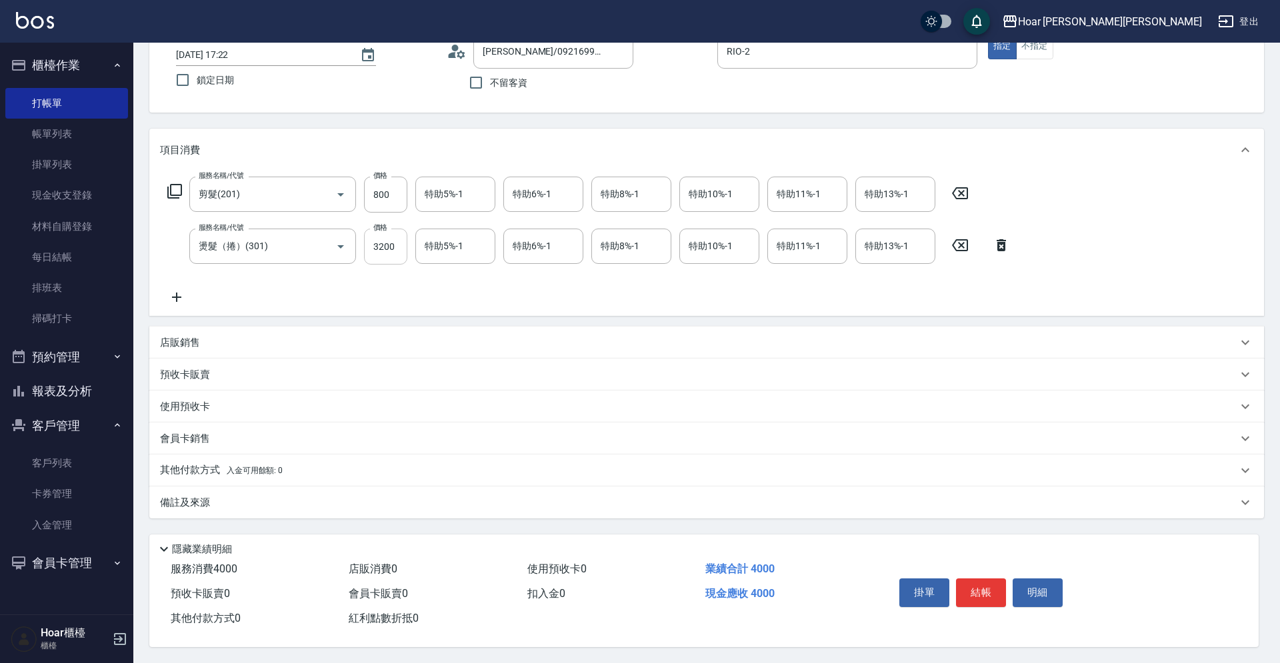
drag, startPoint x: 384, startPoint y: 239, endPoint x: 395, endPoint y: 238, distance: 11.4
click at [387, 239] on input "3200" at bounding box center [385, 247] width 43 height 36
click at [387, 241] on input "3200" at bounding box center [385, 247] width 43 height 36
drag, startPoint x: 382, startPoint y: 242, endPoint x: 395, endPoint y: 242, distance: 13.3
click at [387, 242] on input "3200" at bounding box center [385, 247] width 43 height 36
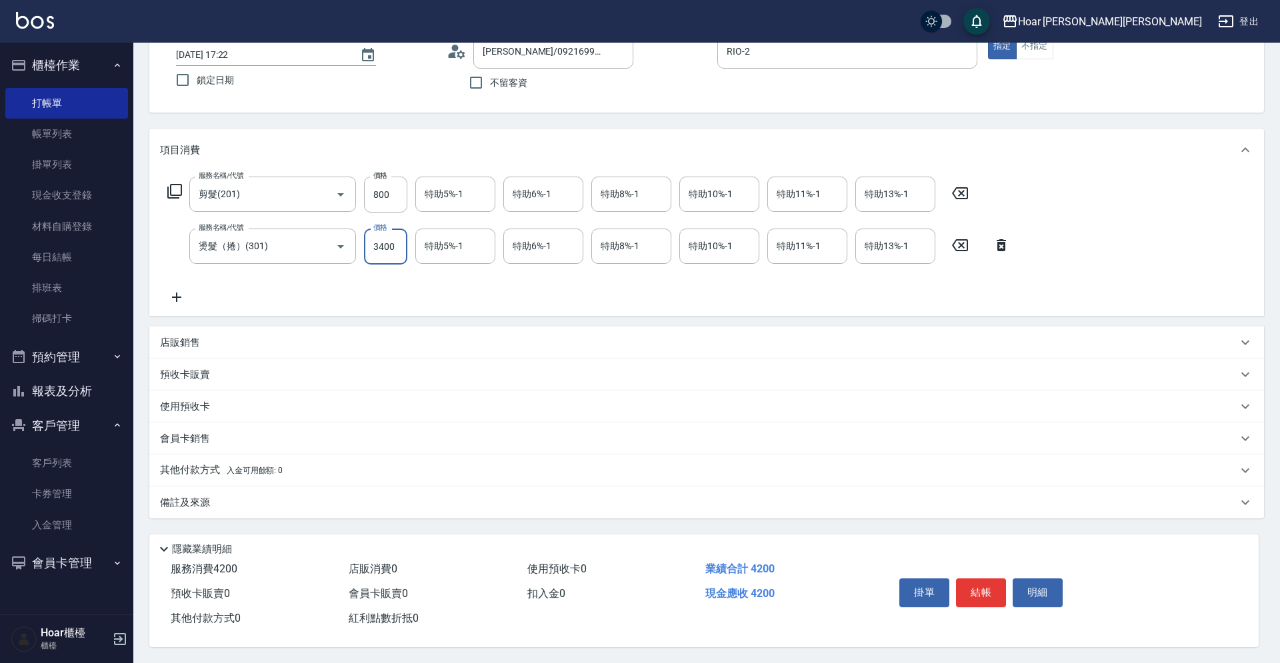
type input "3400"
click at [173, 289] on icon at bounding box center [176, 297] width 33 height 16
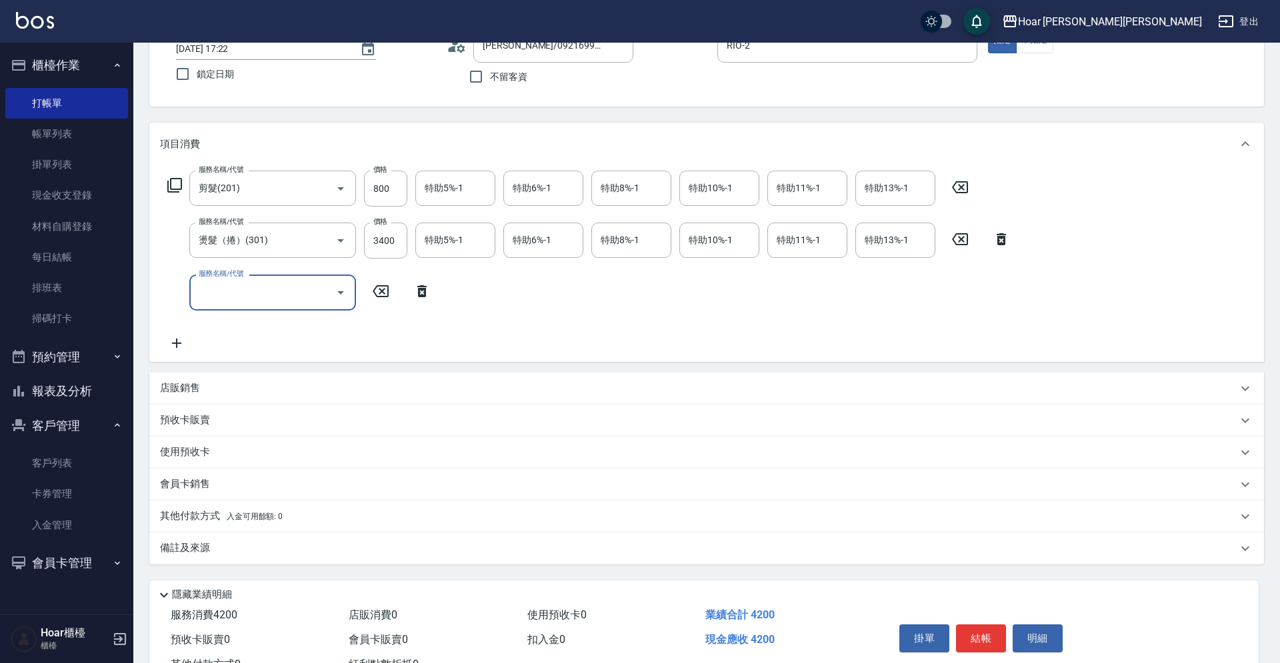
click at [254, 292] on input "服務名稱/代號" at bounding box center [262, 292] width 135 height 23
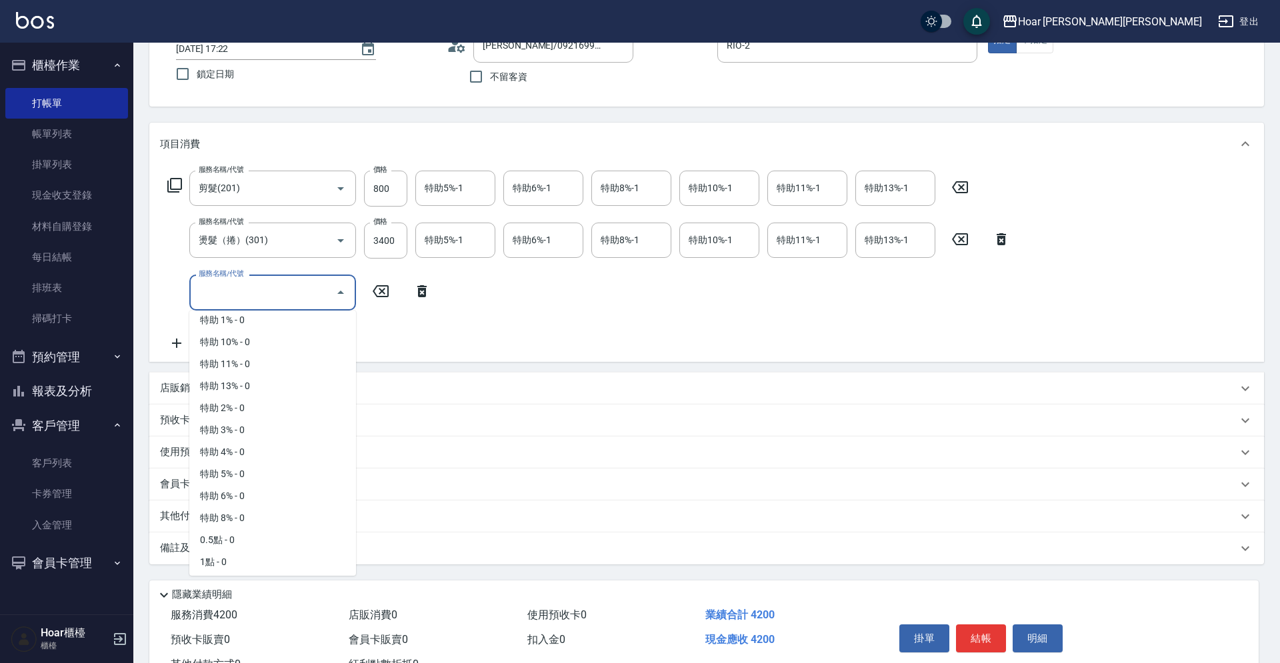
scroll to position [845, 0]
drag, startPoint x: 277, startPoint y: 461, endPoint x: 309, endPoint y: 443, distance: 36.1
click at [277, 462] on span "1點 - 0" at bounding box center [272, 472] width 167 height 22
type input "1點(P1)"
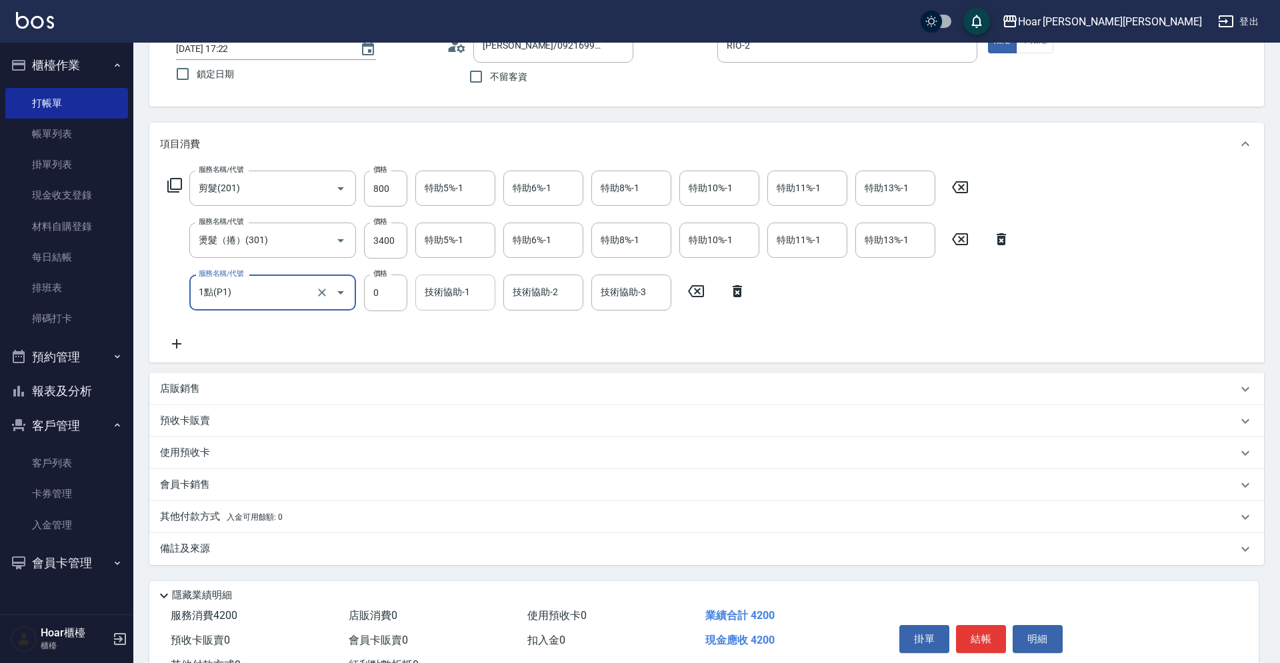
click at [453, 305] on div "技術協助-1" at bounding box center [455, 292] width 80 height 35
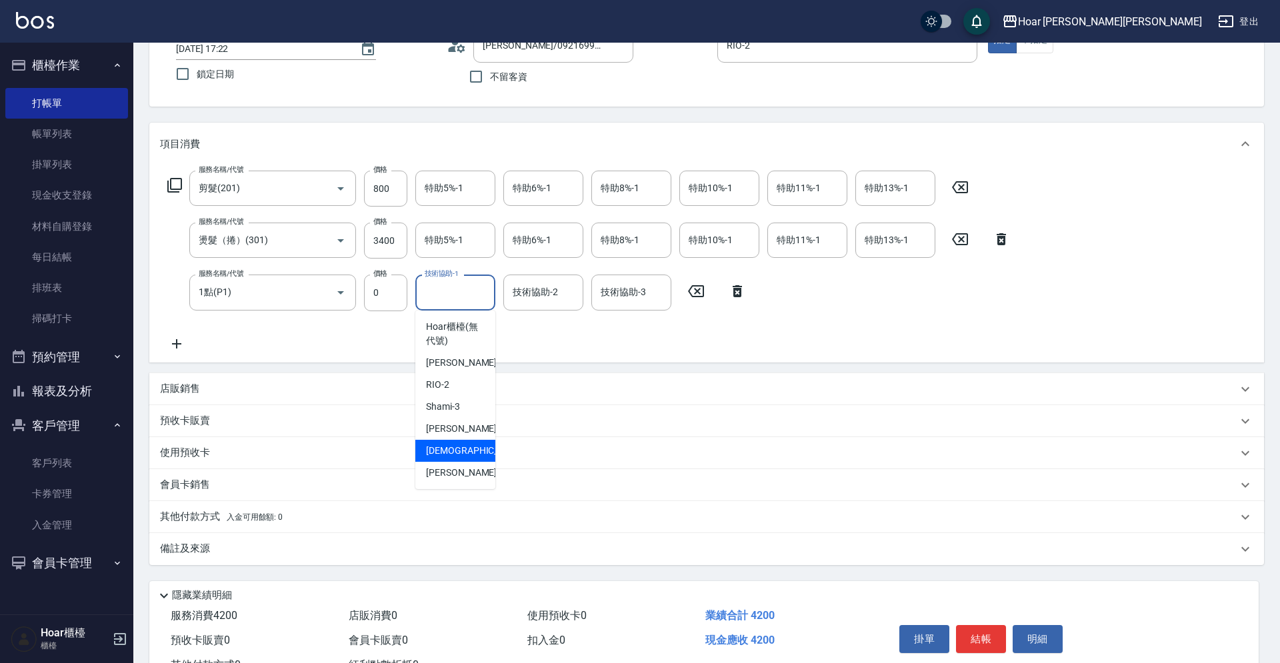
click at [478, 451] on div "[DEMOGRAPHIC_DATA] -5" at bounding box center [455, 451] width 80 height 22
type input "[DEMOGRAPHIC_DATA]-5"
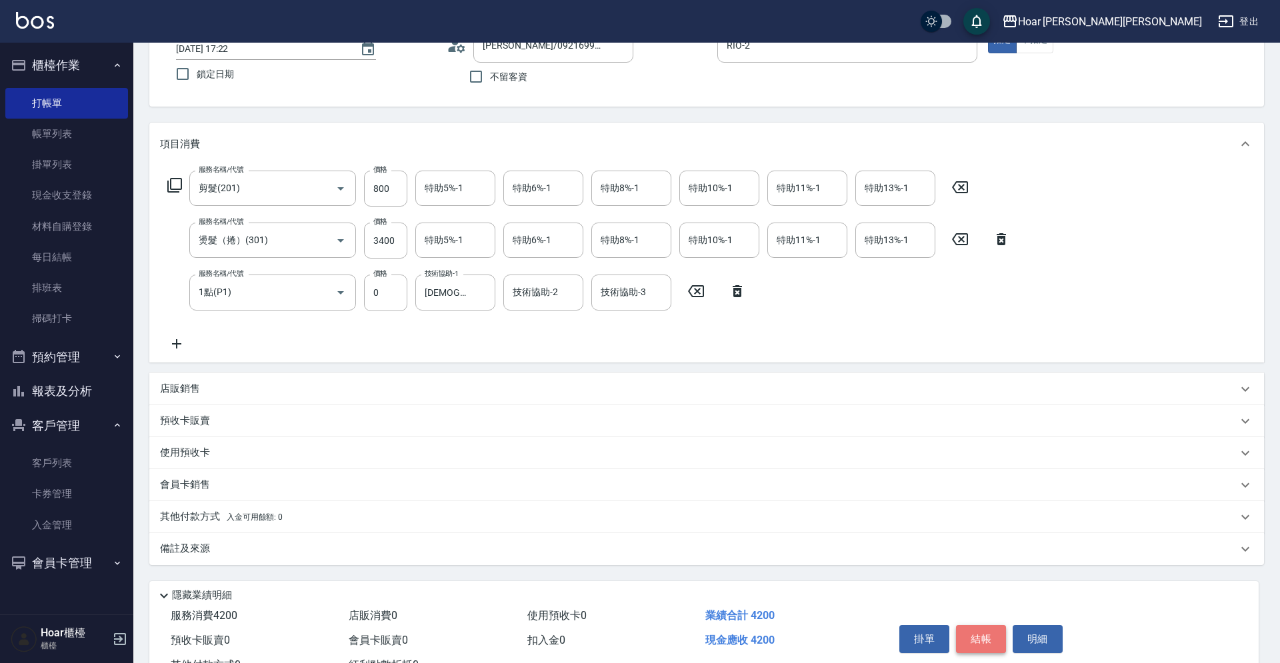
click at [989, 641] on button "結帳" at bounding box center [981, 639] width 50 height 28
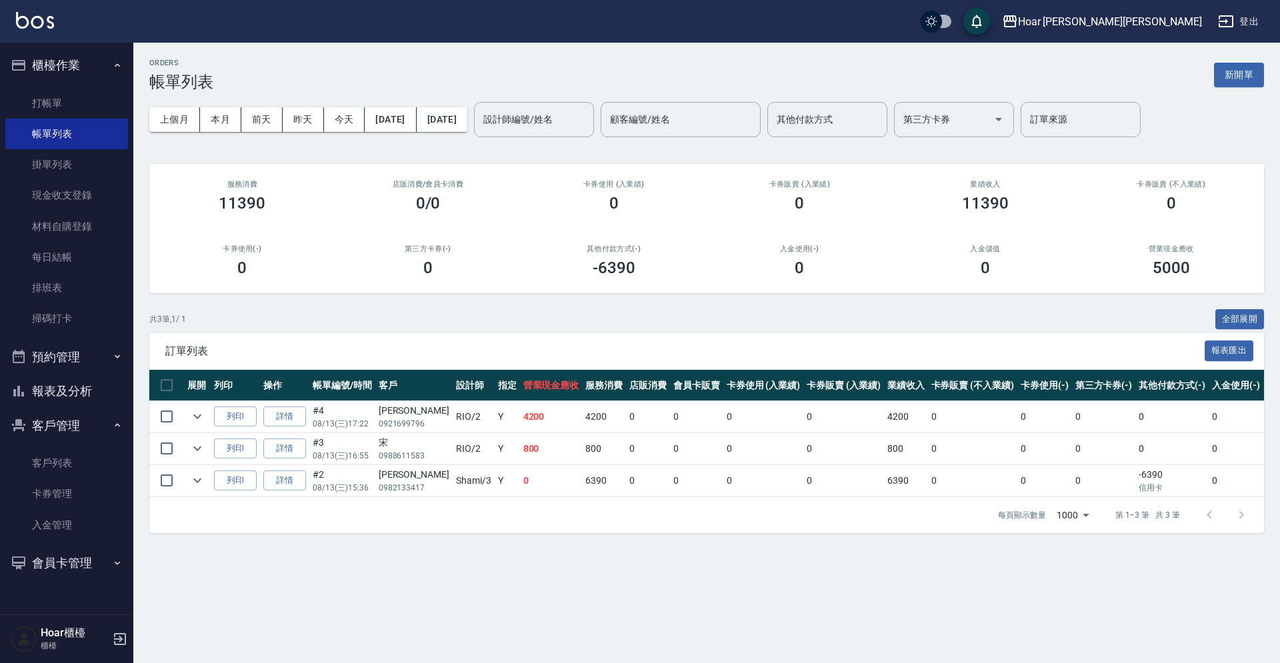
click at [502, 539] on div "ORDERS 帳單列表 新開單 上個月 本月 [DATE] [DATE] [DATE] [DATE] [DATE] 設計師編號/姓名 設計師編號/姓名 顧客編…" at bounding box center [706, 296] width 1147 height 507
